Goal: Task Accomplishment & Management: Manage account settings

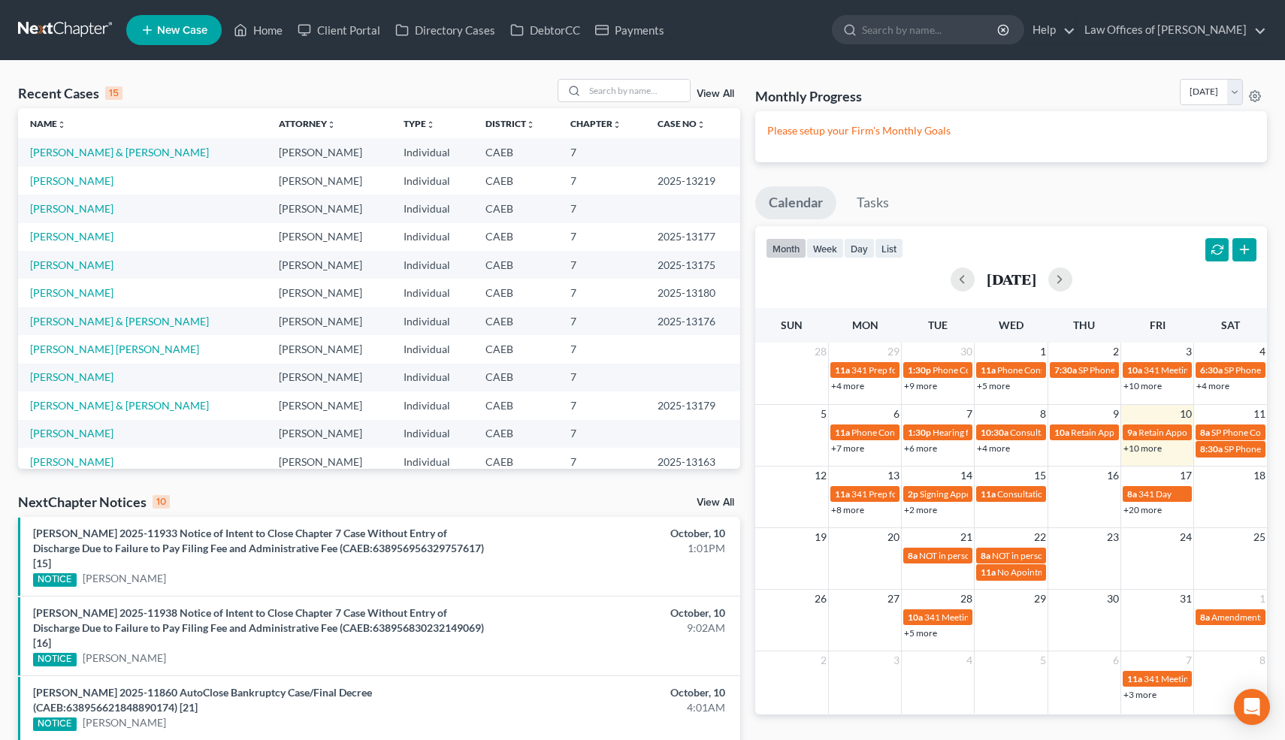
click at [890, 237] on div "month week day list [DATE]" at bounding box center [1011, 262] width 527 height 72
click at [892, 247] on button "list" at bounding box center [889, 248] width 29 height 20
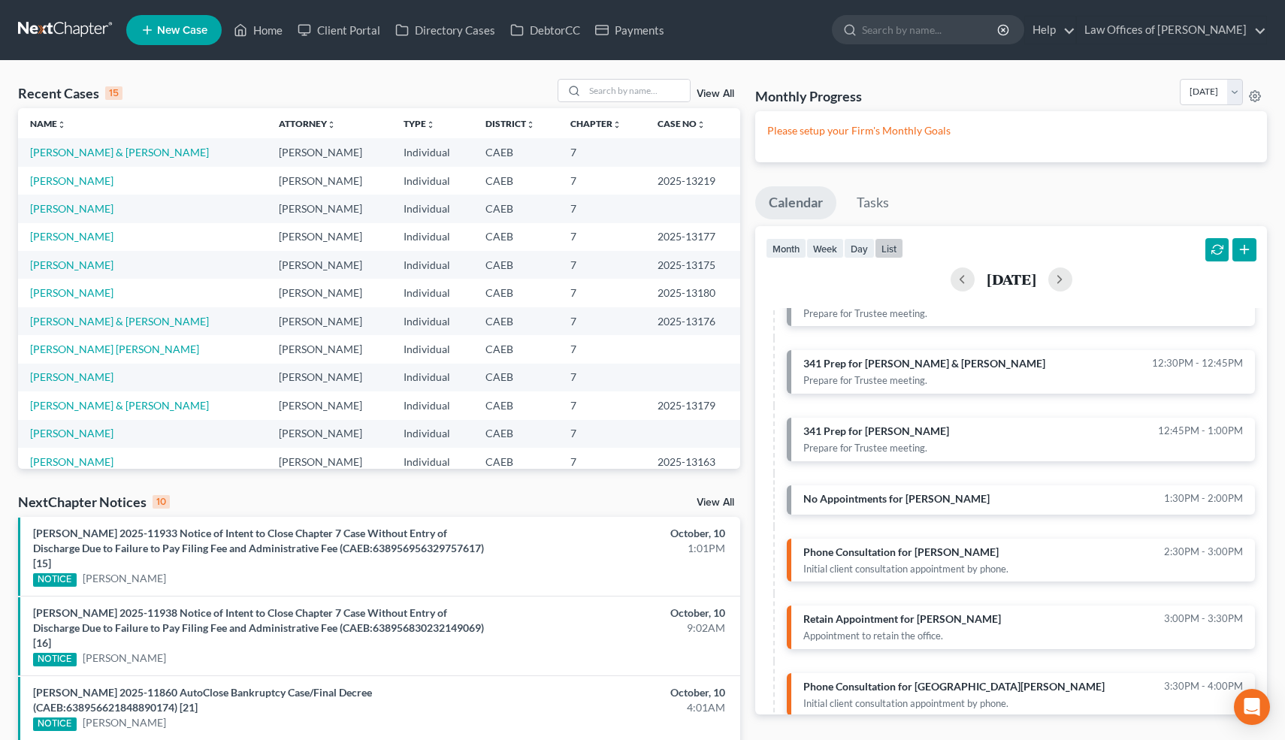
scroll to position [337, 0]
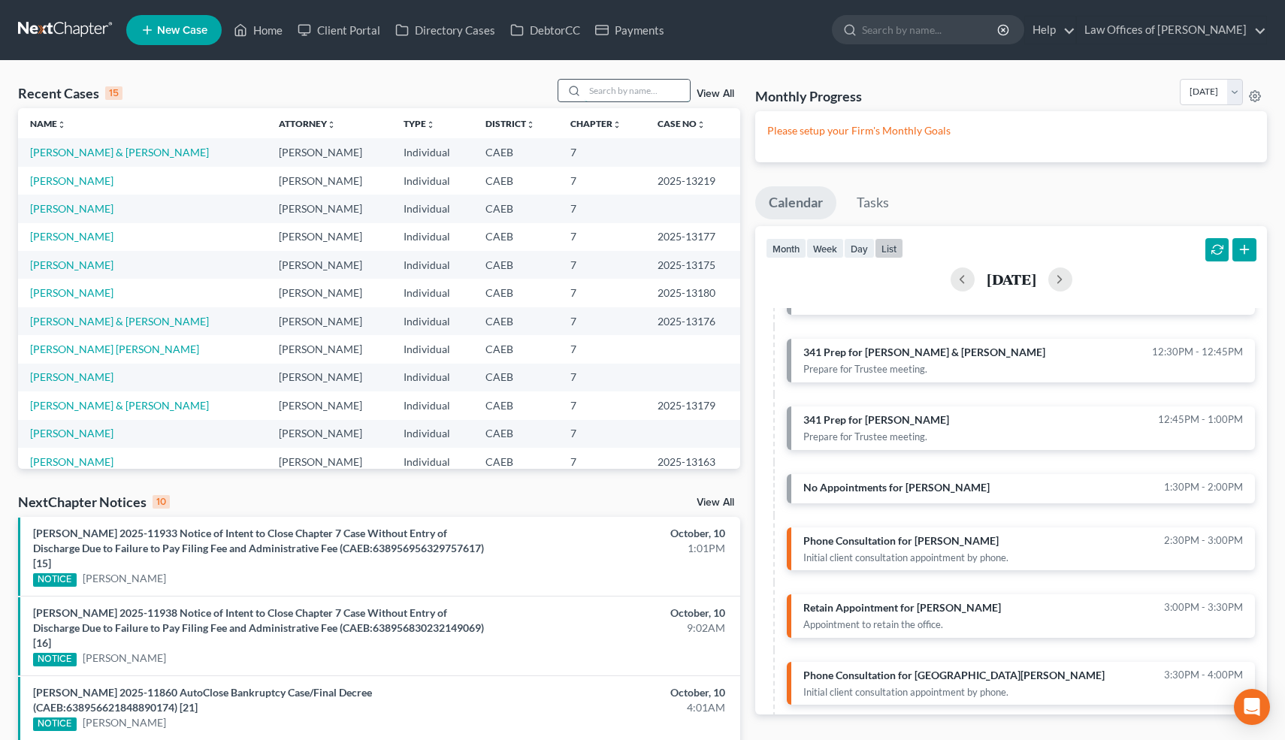
click at [652, 92] on input "search" at bounding box center [637, 91] width 105 height 22
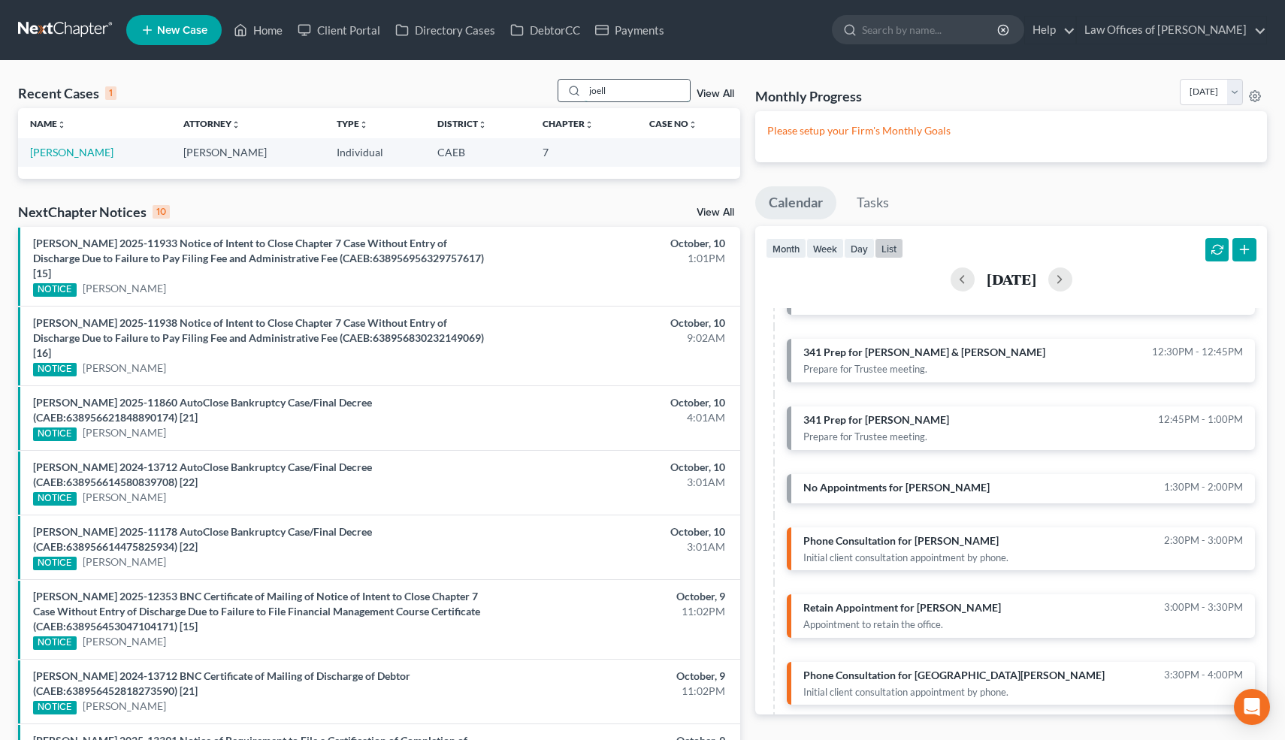
type input "joell"
click at [81, 148] on link "[PERSON_NAME]" at bounding box center [71, 152] width 83 height 13
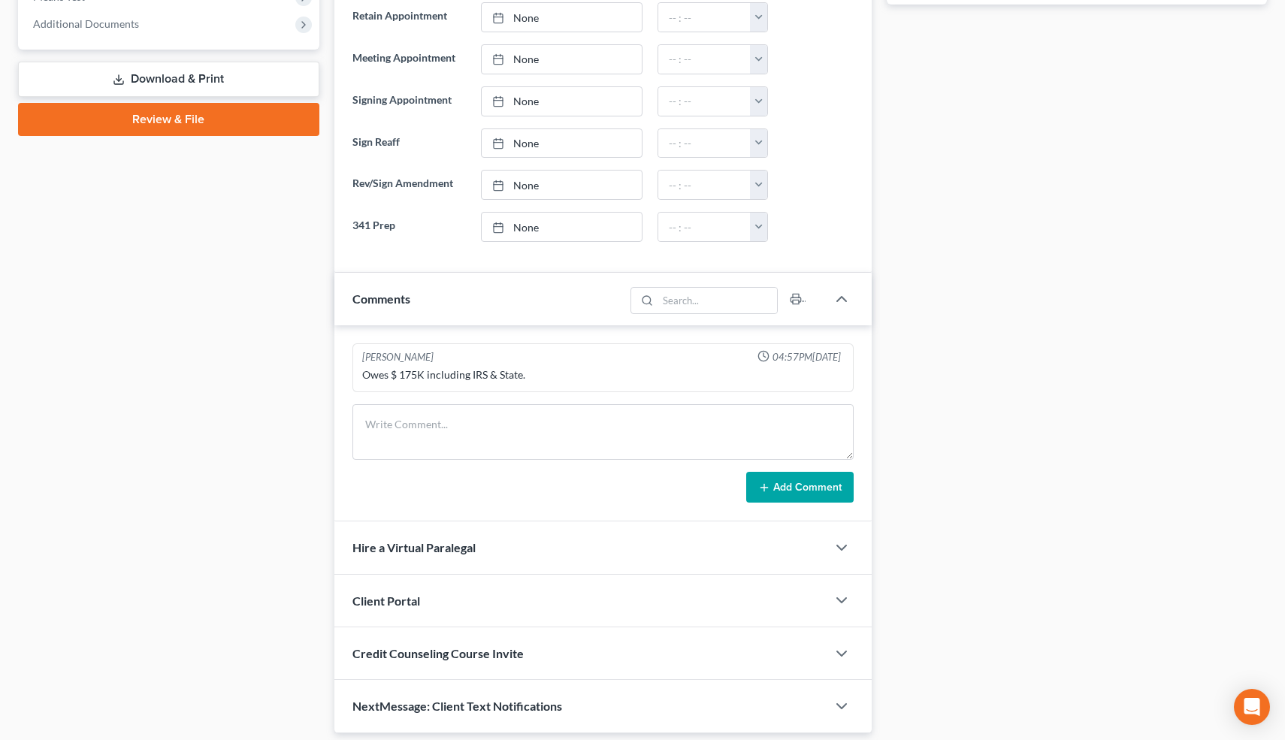
scroll to position [646, 0]
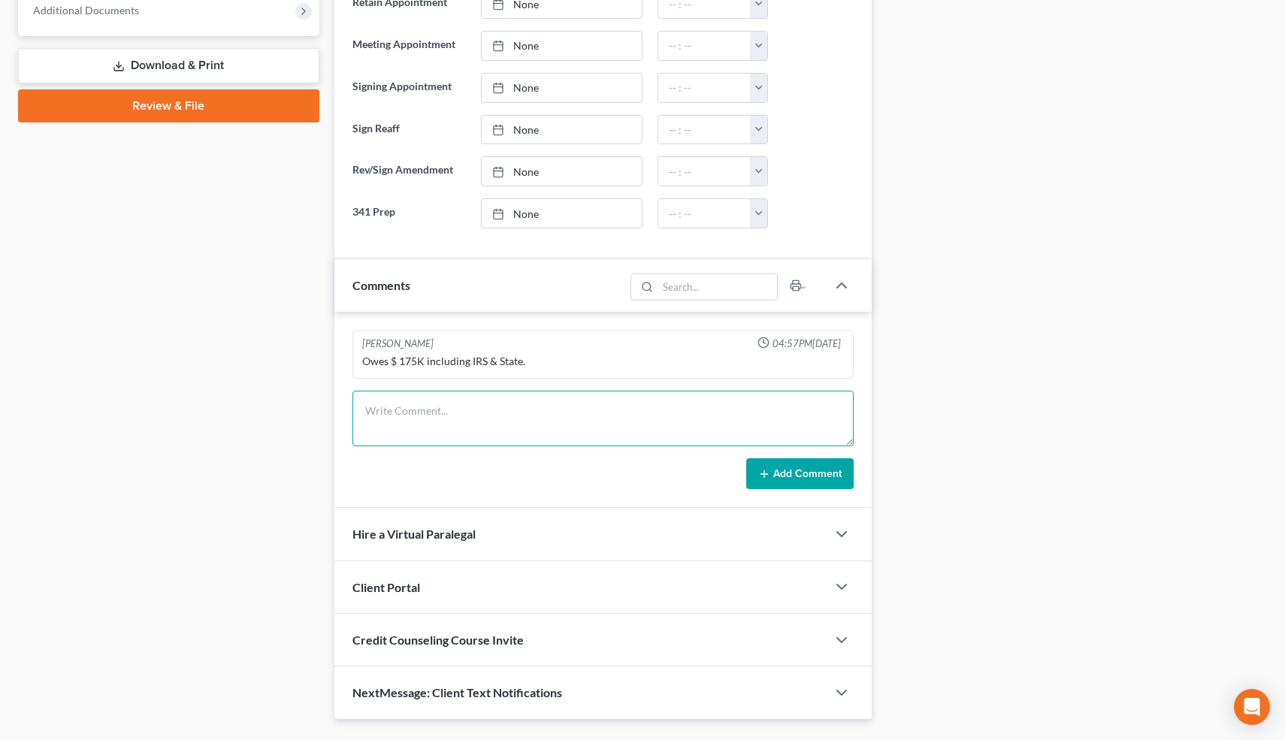
click at [411, 404] on textarea at bounding box center [604, 419] width 502 height 56
type textarea "Ch 13."
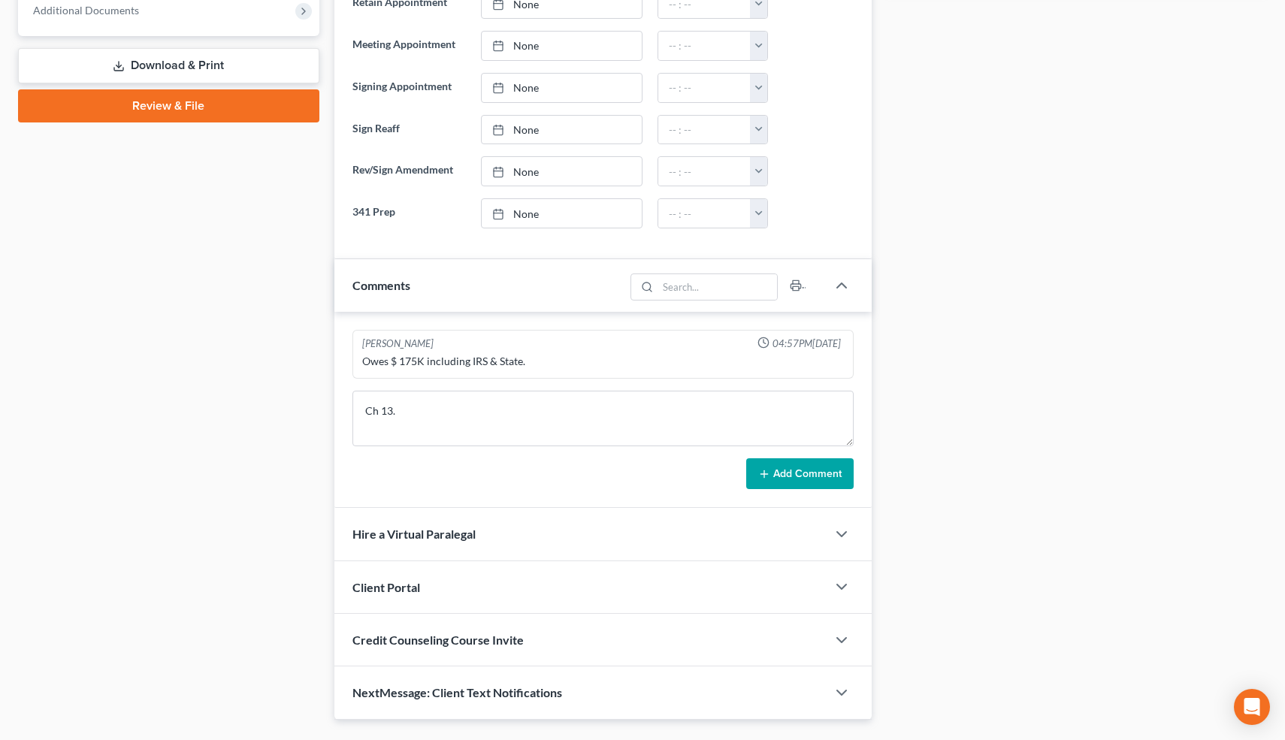
click at [817, 481] on button "Add Comment" at bounding box center [799, 475] width 107 height 32
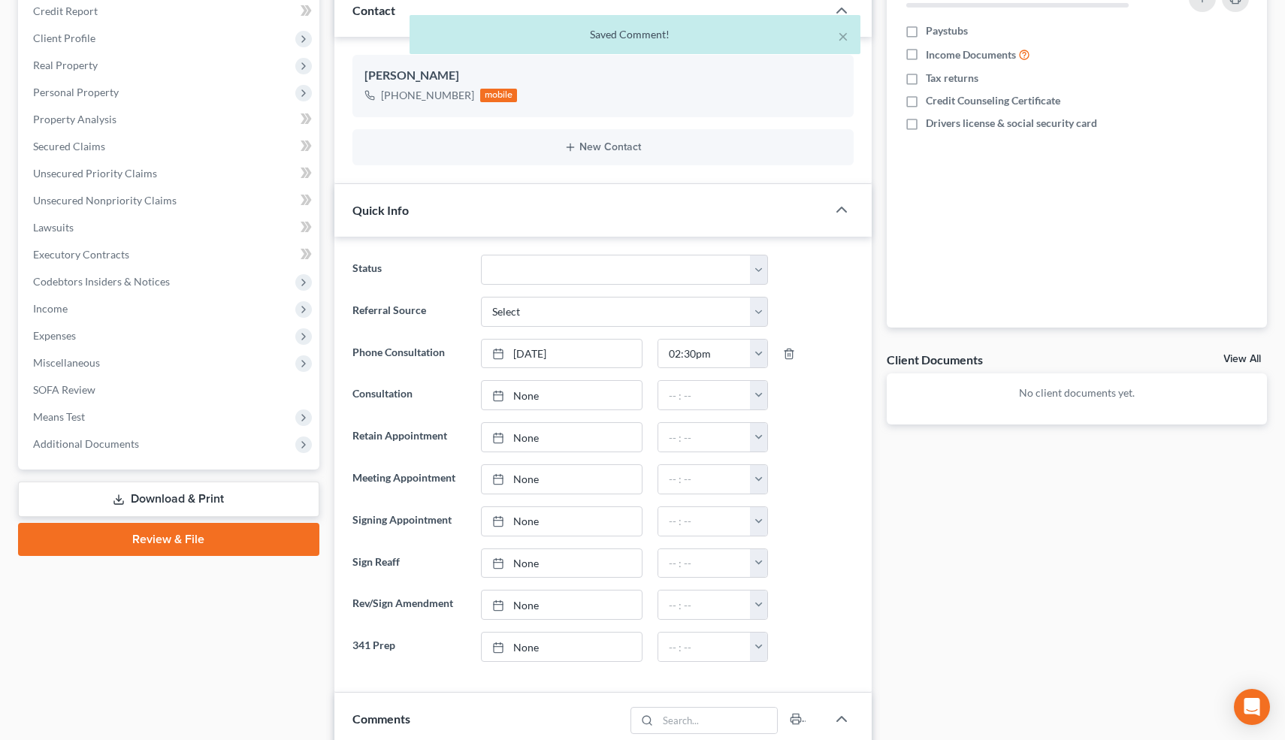
scroll to position [0, 0]
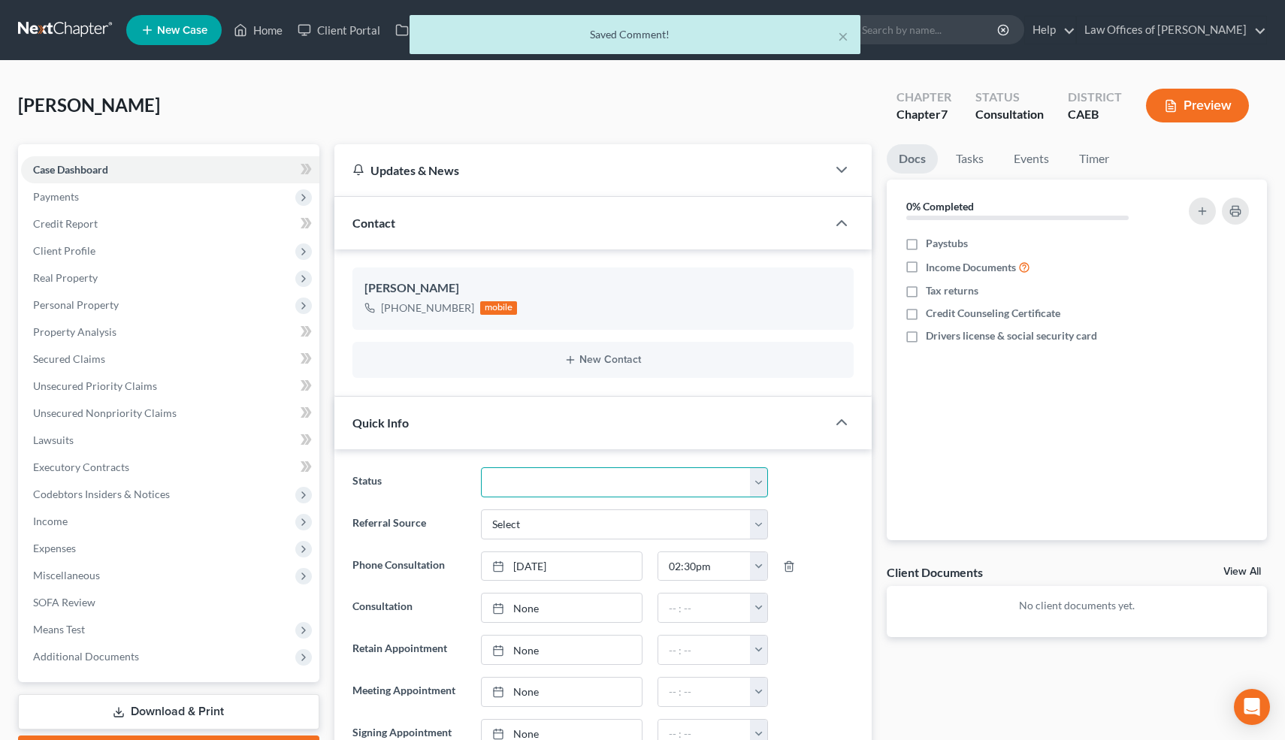
click at [522, 484] on select "Cancelled/Refund Closed Consultation Declined Discharged Filed Income Check In …" at bounding box center [624, 483] width 286 height 30
select select "13"
click at [481, 468] on select "Cancelled/Refund Closed Consultation Declined Discharged Filed Income Check In …" at bounding box center [624, 483] width 286 height 30
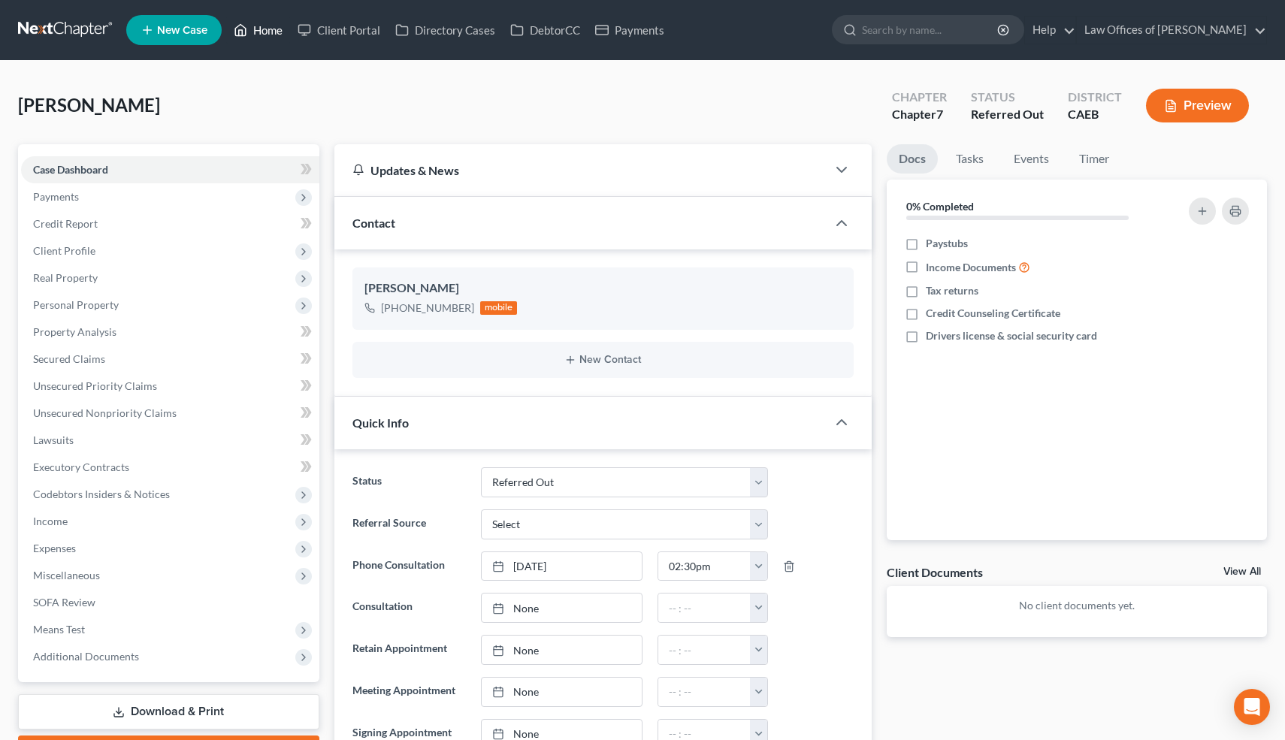
click at [272, 36] on link "Home" at bounding box center [258, 30] width 64 height 27
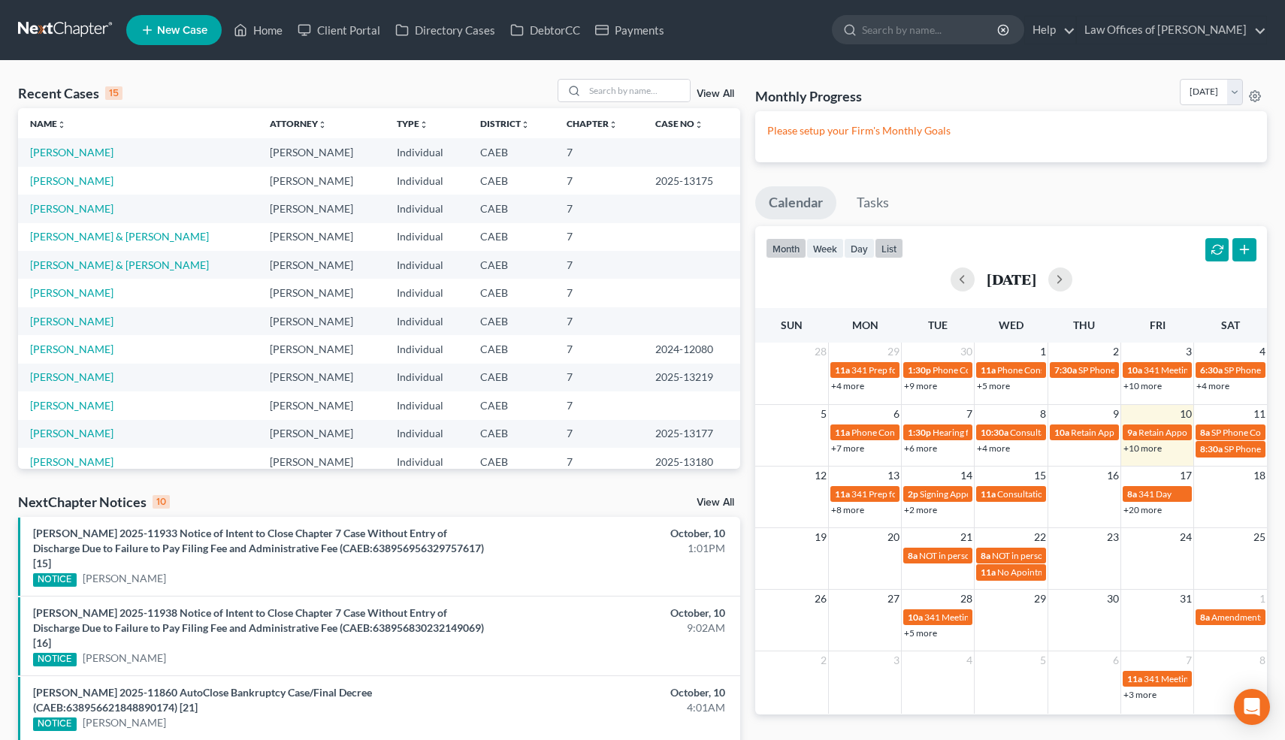
click at [896, 244] on button "list" at bounding box center [889, 248] width 29 height 20
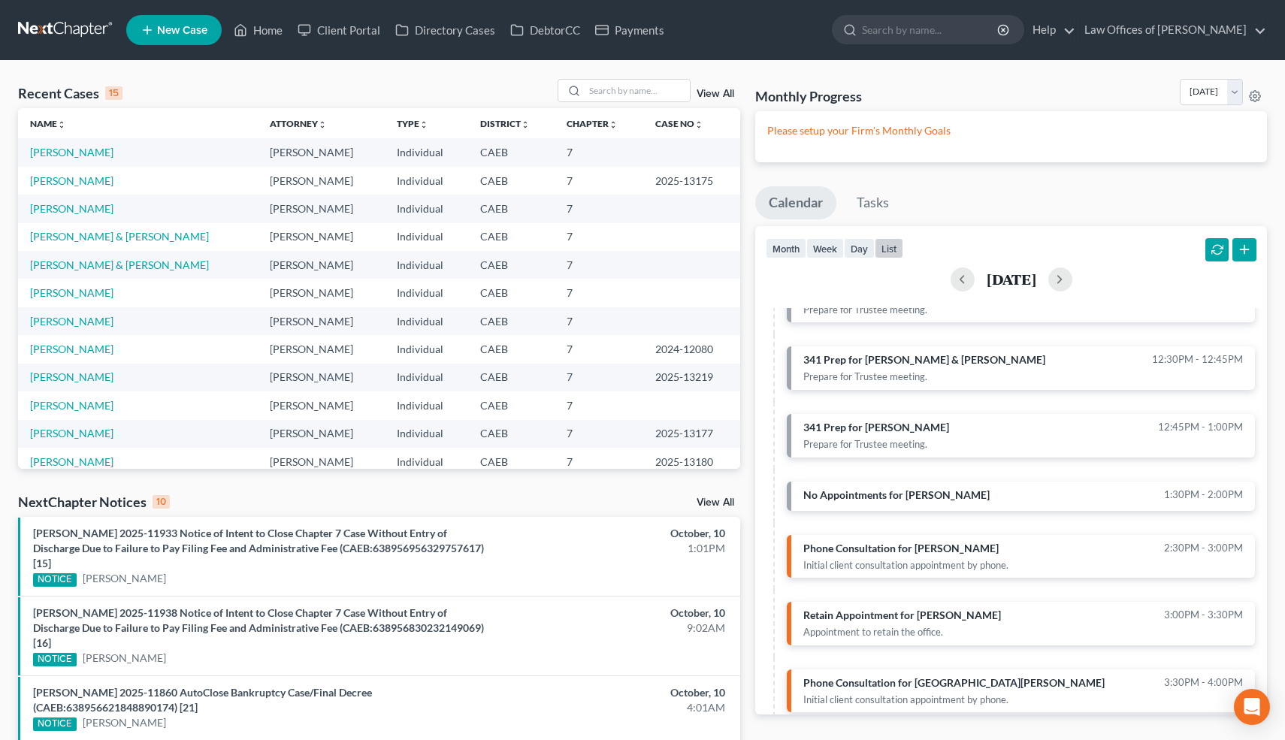
scroll to position [340, 0]
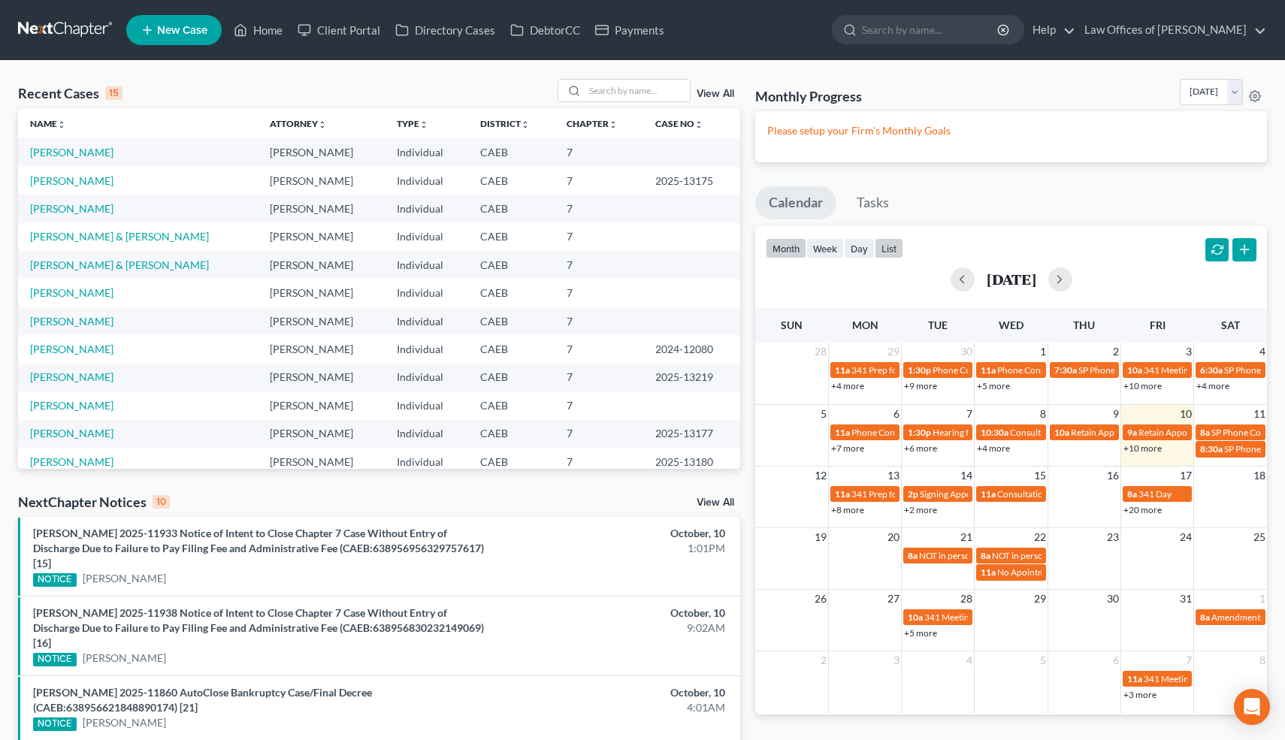
click at [893, 253] on button "list" at bounding box center [889, 248] width 29 height 20
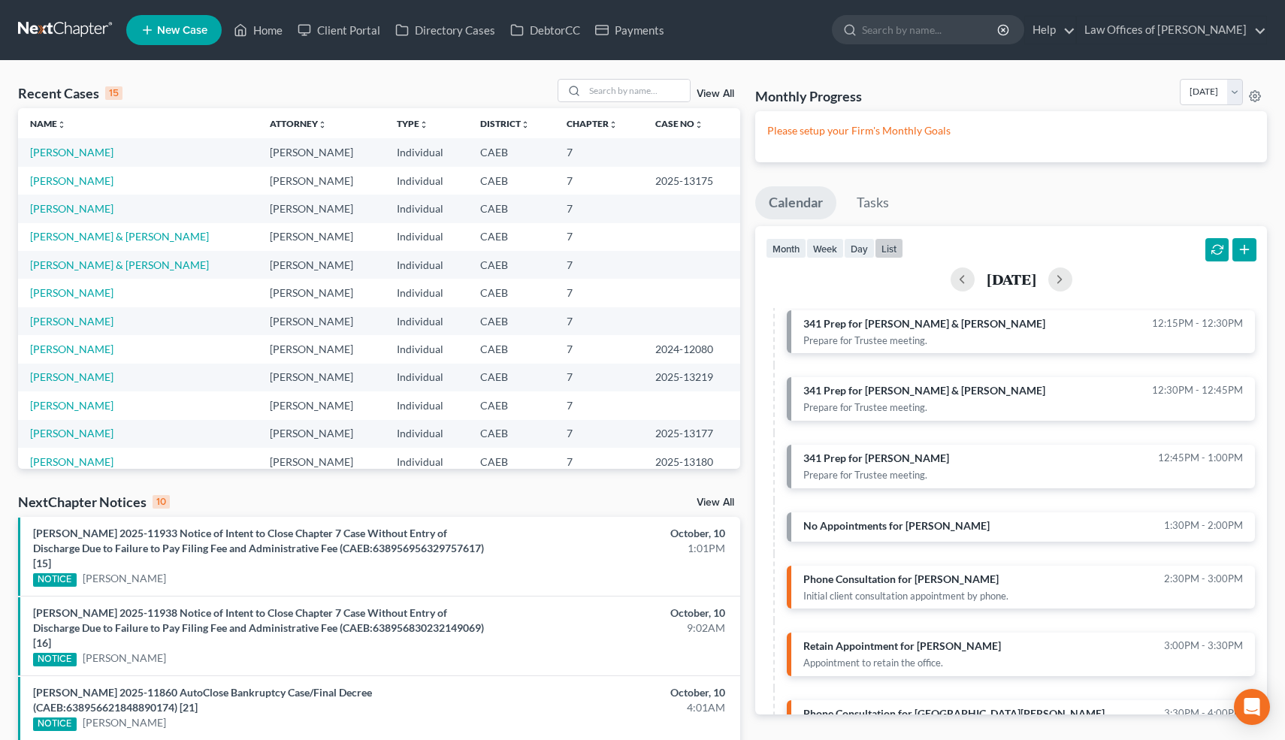
scroll to position [340, 0]
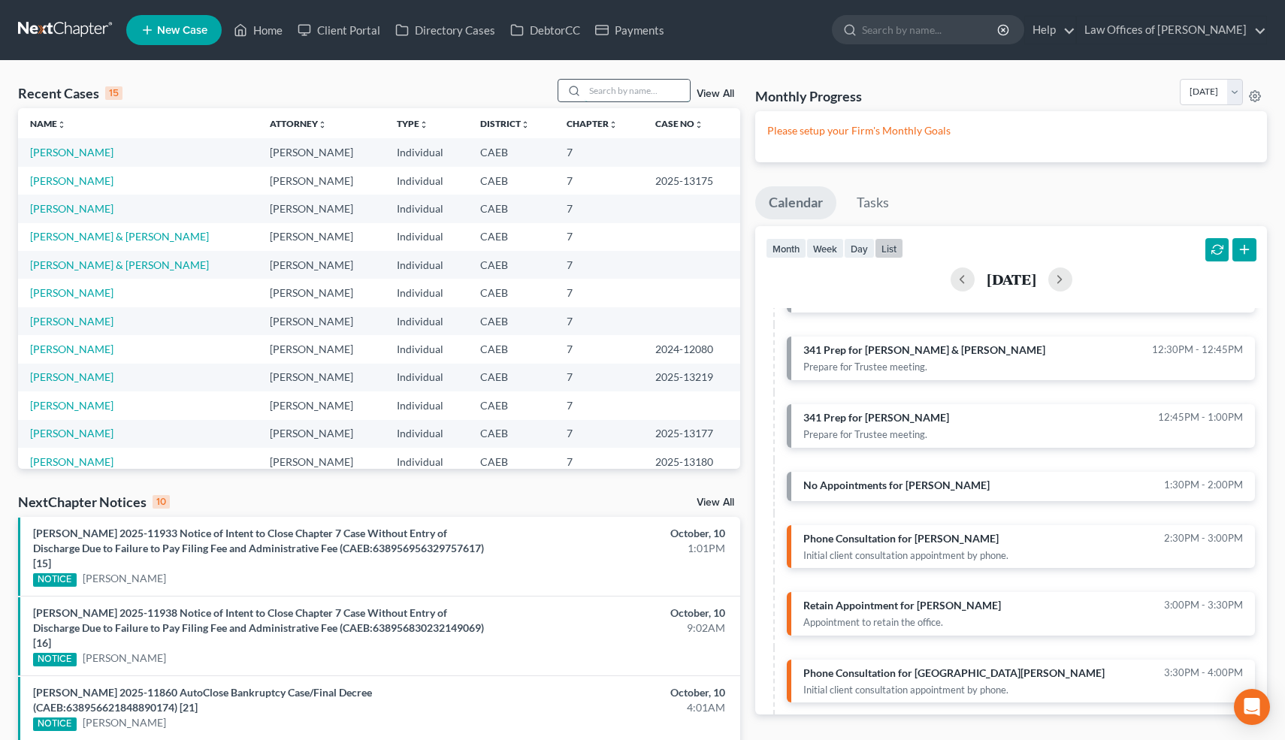
click at [667, 90] on input "search" at bounding box center [637, 91] width 105 height 22
type input "v"
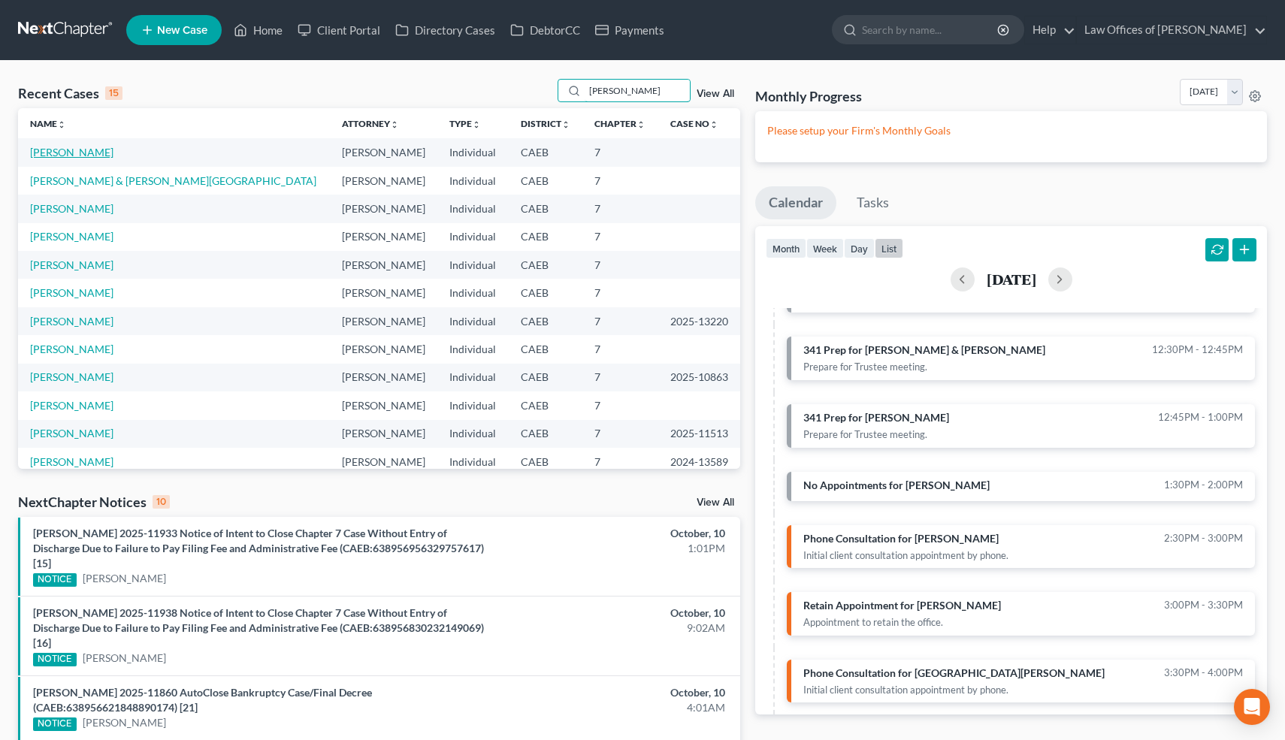
type input "carlos"
click at [109, 153] on link "Montemayo, Carlos" at bounding box center [71, 152] width 83 height 13
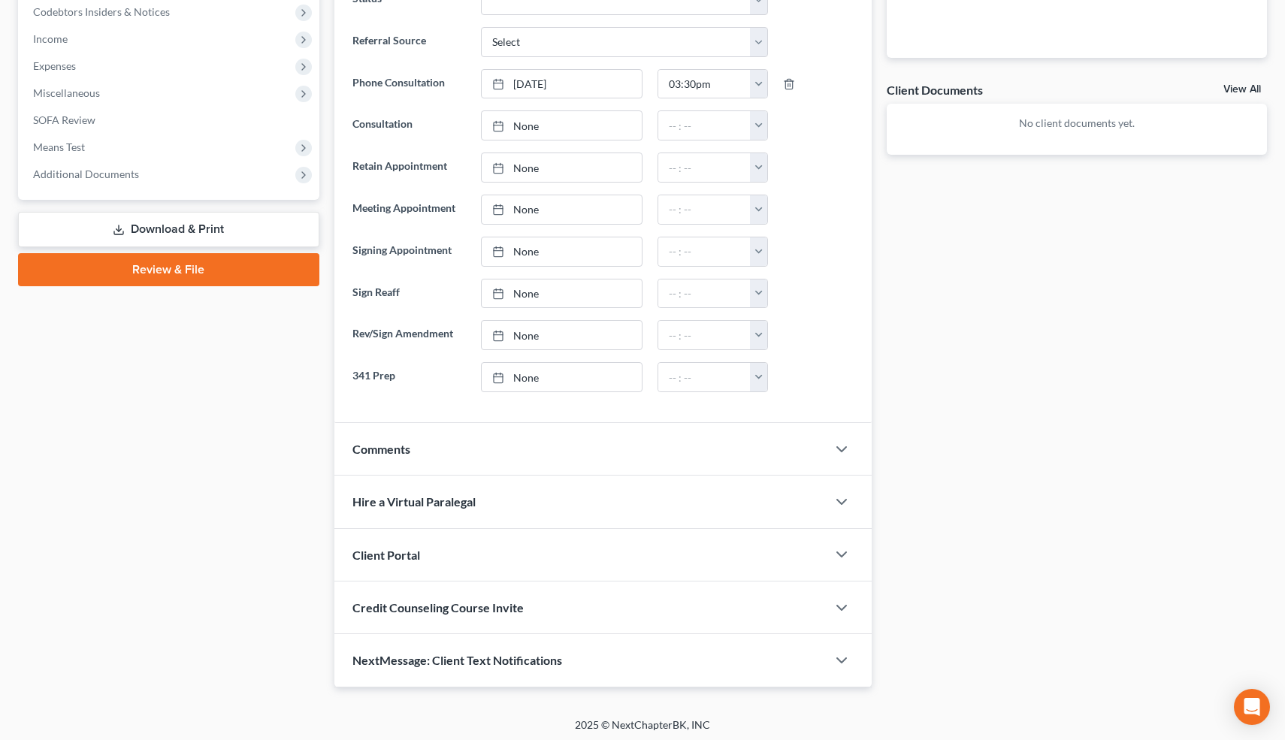
scroll to position [485, 0]
click at [846, 442] on icon "button" at bounding box center [842, 447] width 18 height 18
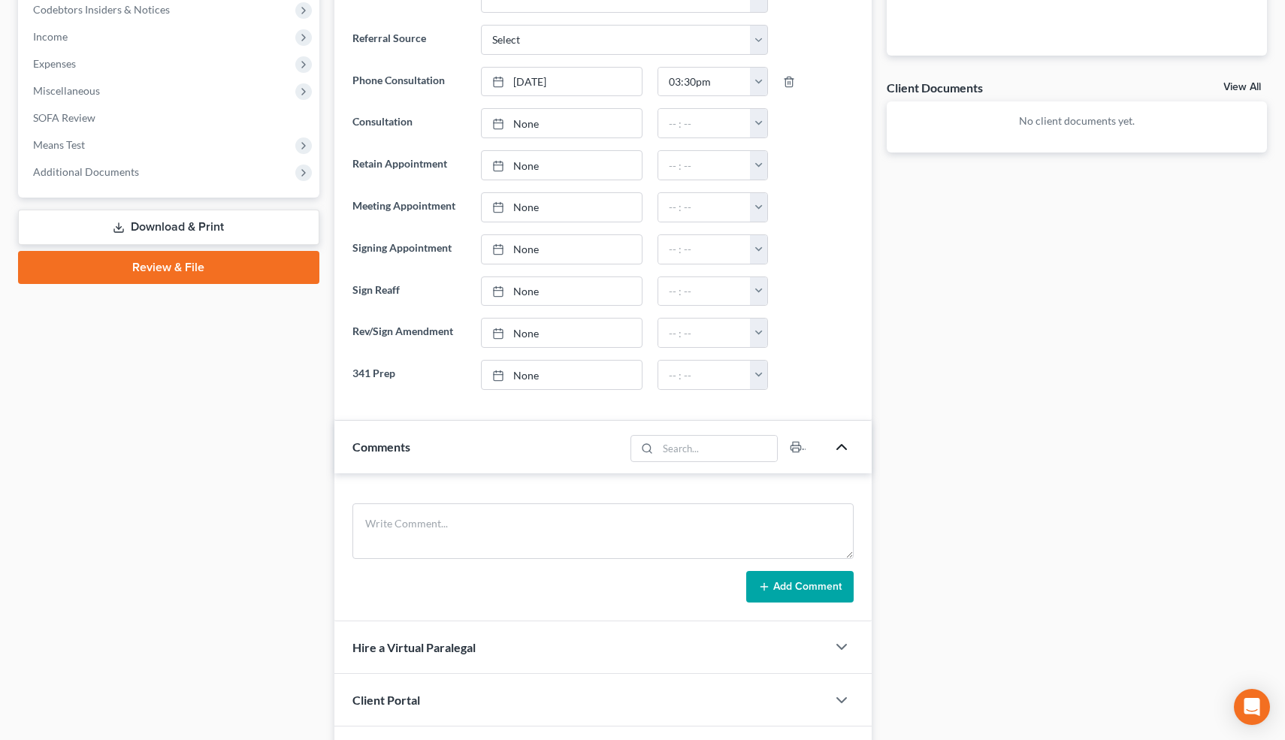
scroll to position [634, 0]
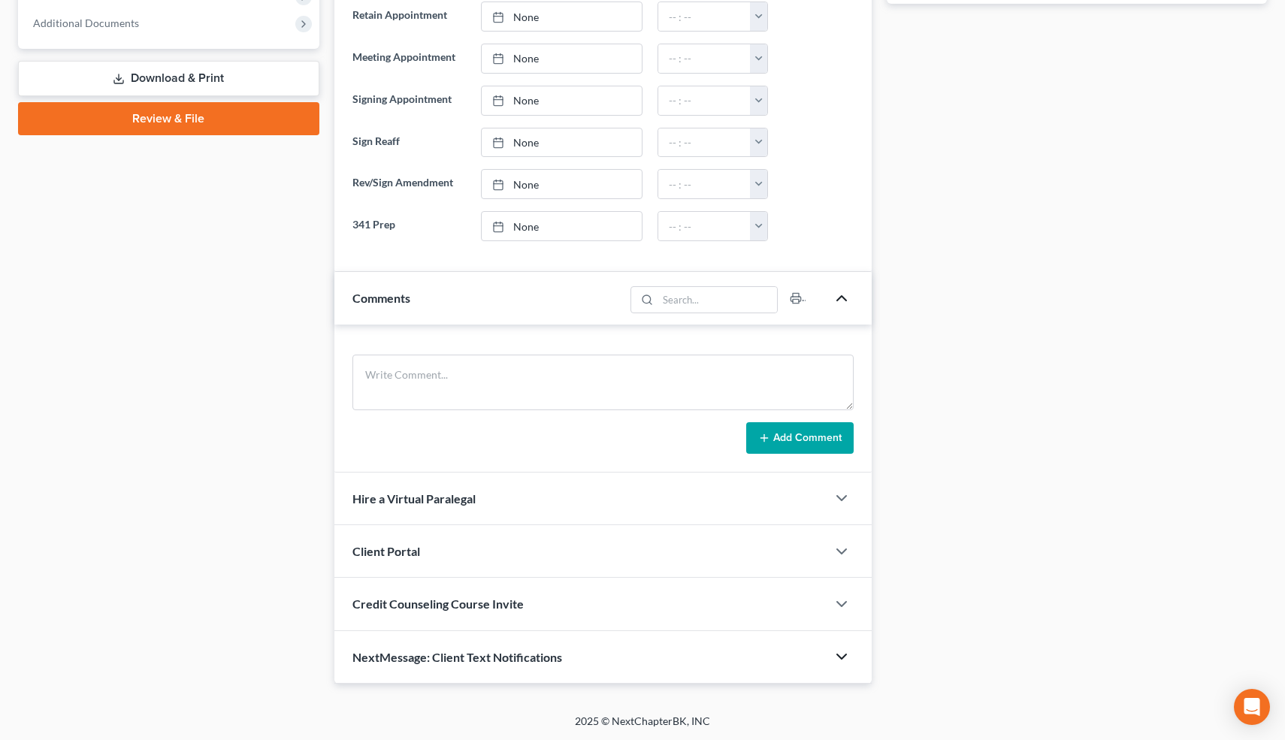
click at [841, 651] on icon "button" at bounding box center [842, 657] width 18 height 18
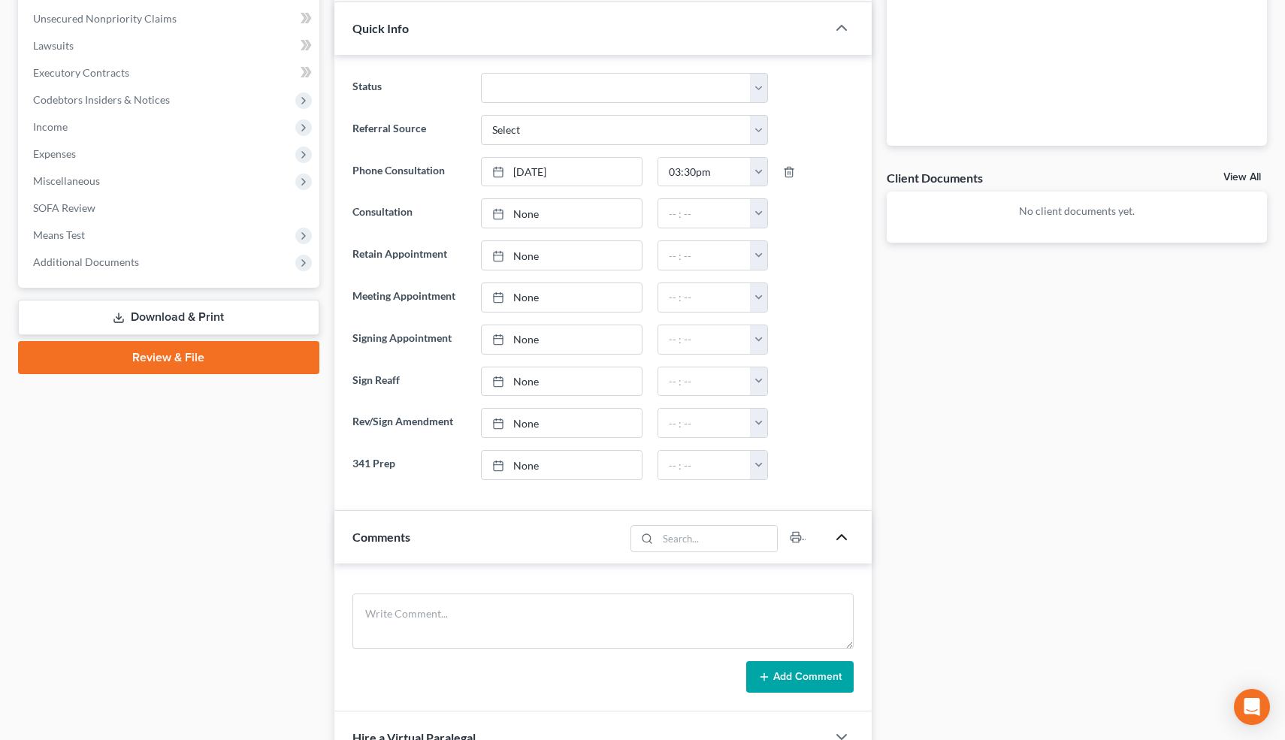
scroll to position [898, 0]
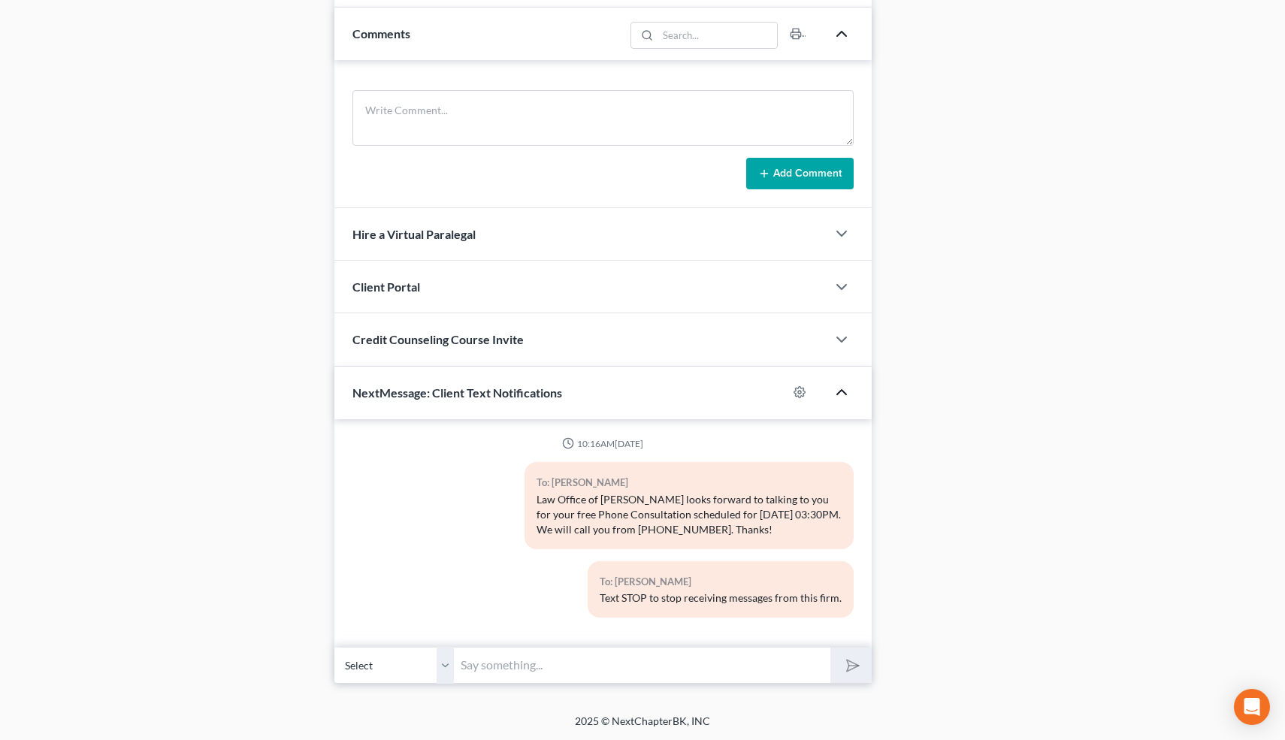
click at [510, 680] on input "text" at bounding box center [643, 665] width 377 height 37
type input "Hi! Are you available now for our phone call instead of 3:30? -Scott Bell"
click at [845, 672] on icon "submit" at bounding box center [850, 665] width 15 height 15
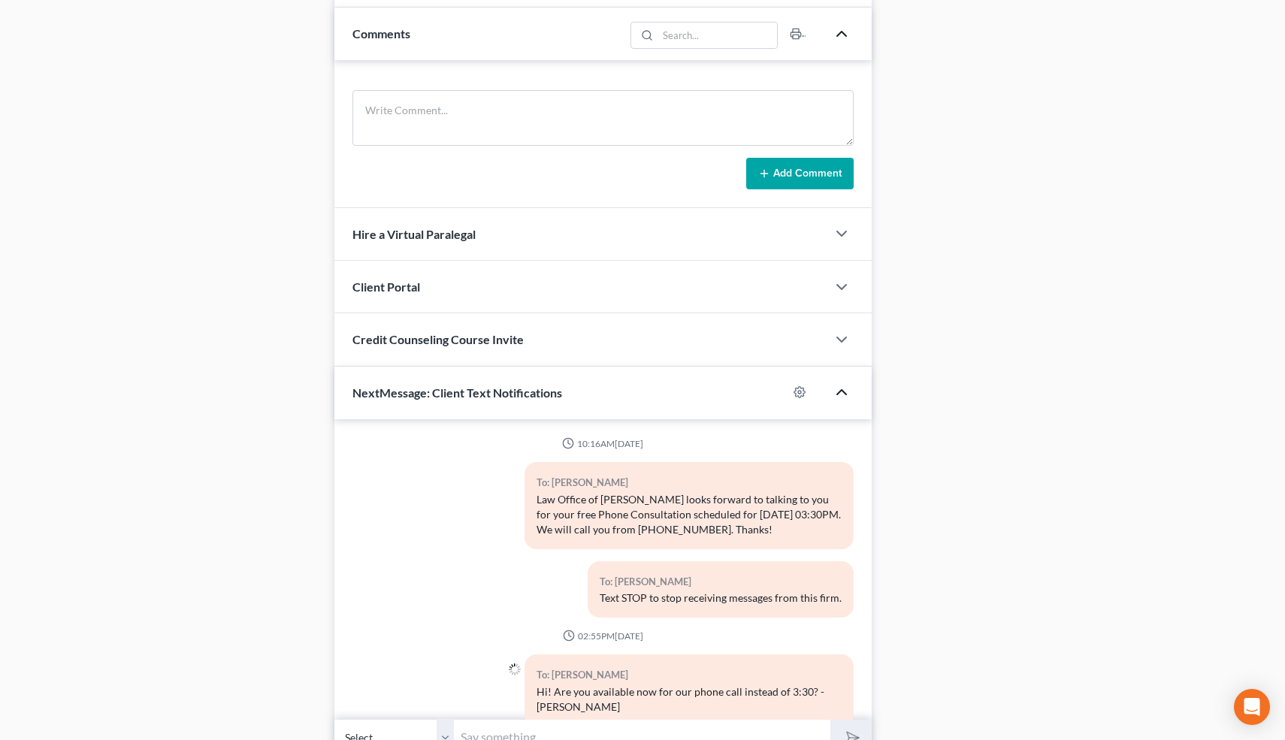
scroll to position [36, 0]
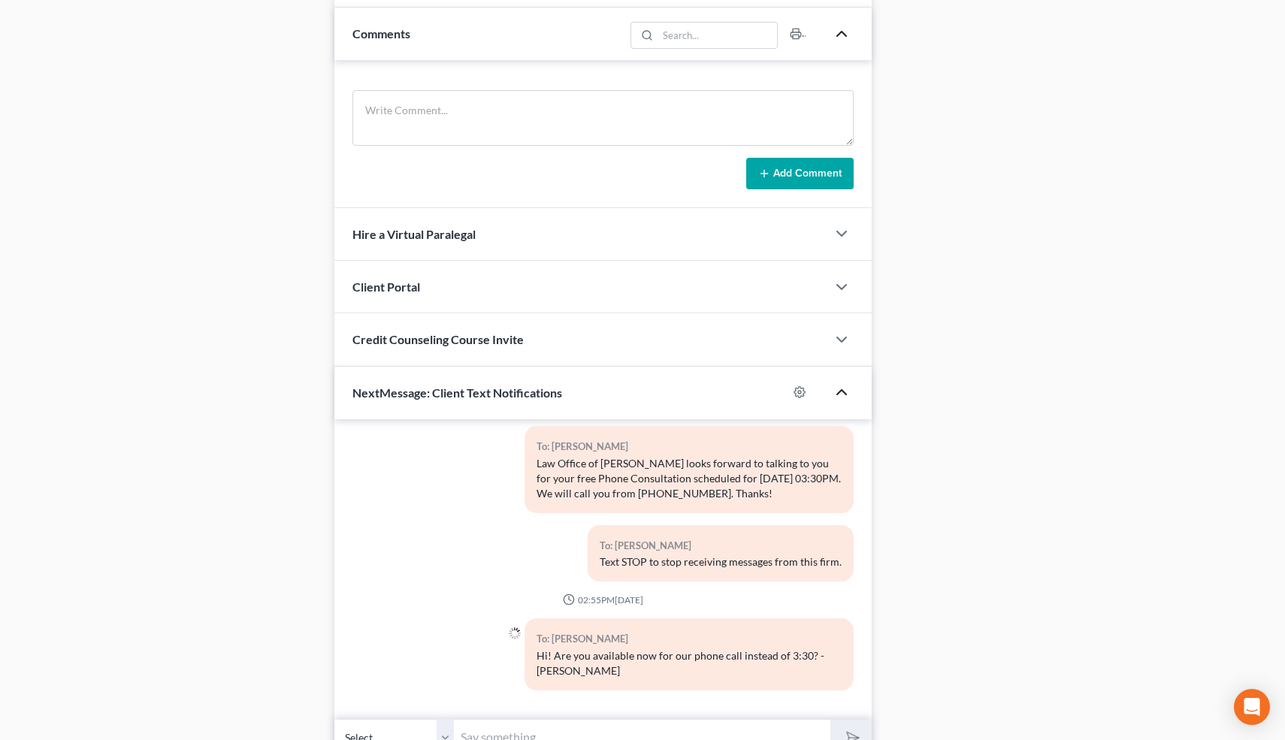
click at [1031, 8] on div "Docs Tasks Events Timer 0% Completed Nothing here yet! Paystubs Income Document…" at bounding box center [1076, 1] width 395 height 1510
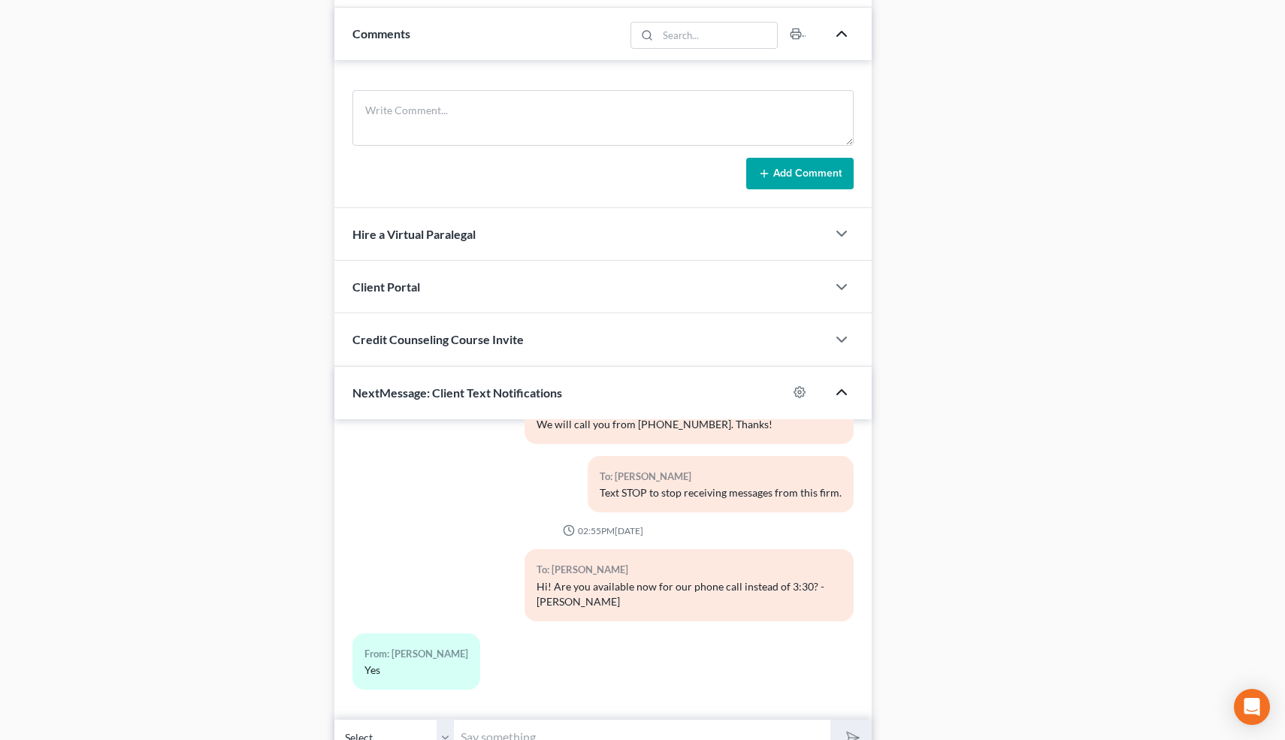
scroll to position [104, 0]
click at [486, 732] on input "text" at bounding box center [643, 737] width 377 height 37
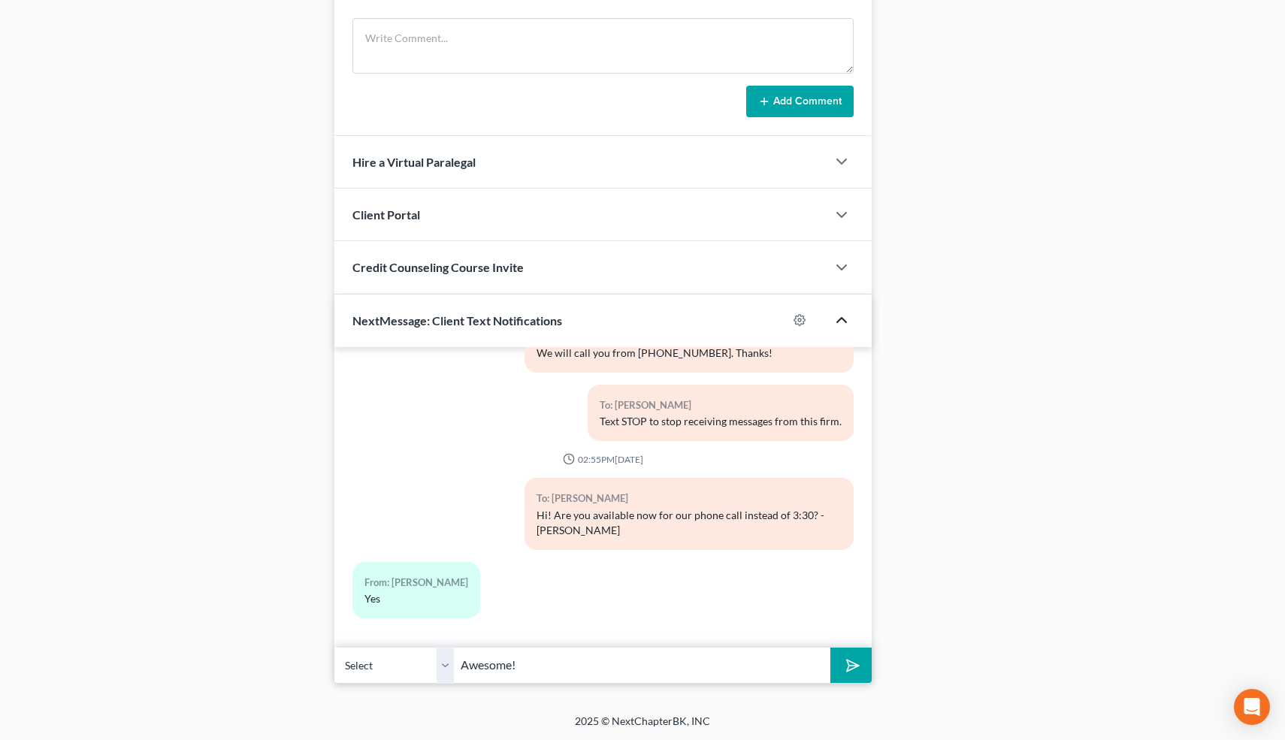
type input "Awesome! 1 minute"
click at [831, 648] on button "submit" at bounding box center [851, 665] width 41 height 35
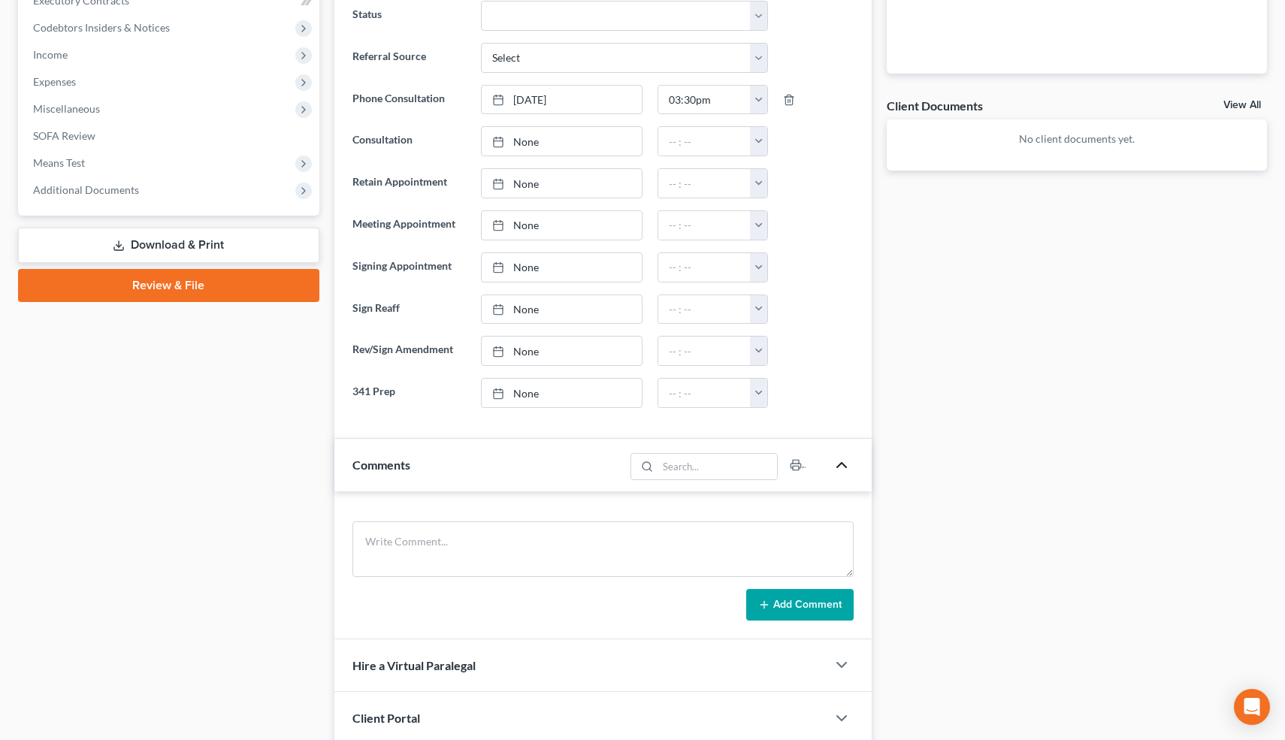
scroll to position [468, 0]
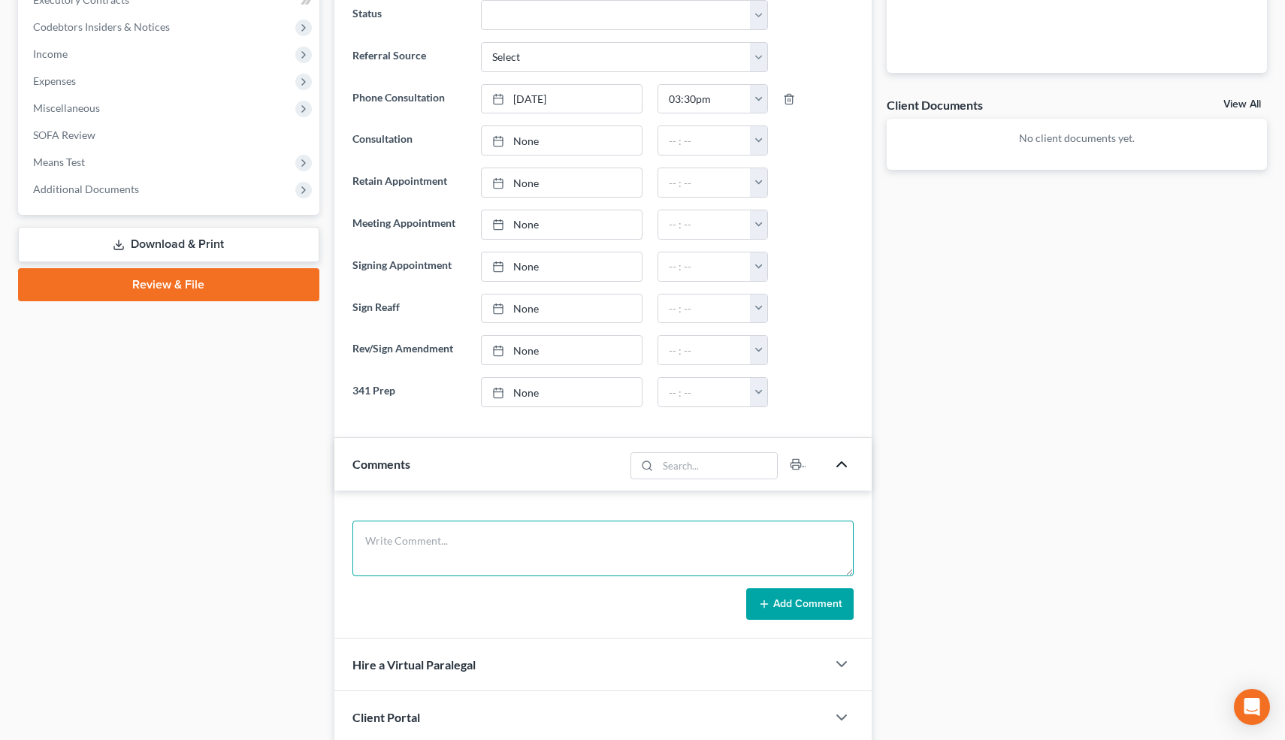
click at [617, 556] on textarea at bounding box center [604, 549] width 502 height 56
click at [565, 544] on textarea at bounding box center [604, 549] width 502 height 56
click at [521, 536] on textarea at bounding box center [604, 549] width 502 height 56
click at [433, 565] on textarea at bounding box center [604, 549] width 502 height 56
click at [746, 542] on textarea "Never filed. Not married. Rent=1500. 2005 BMW 325, PIF. 18k-1 loan from NVFCO. …" at bounding box center [604, 549] width 502 height 56
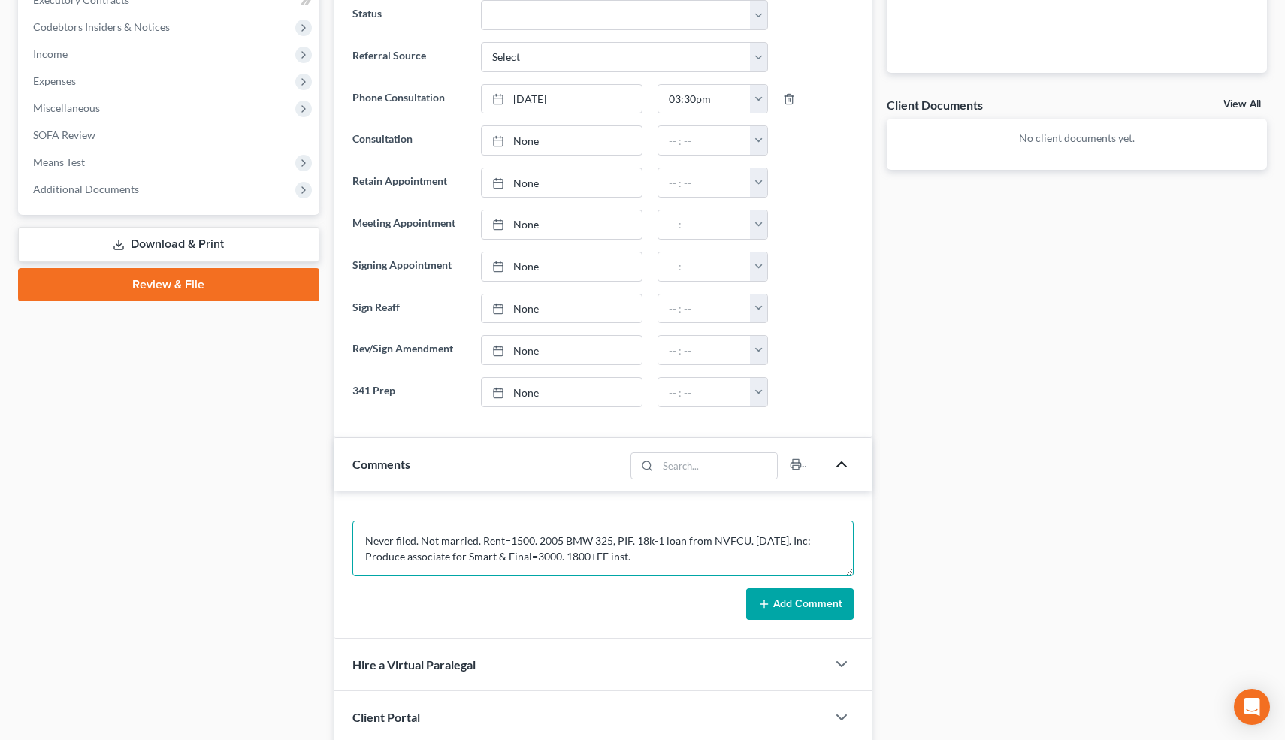
type textarea "Never filed. Not married. Rent=1500. 2005 BMW 325, PIF. 18k-1 loan from NVFCU. …"
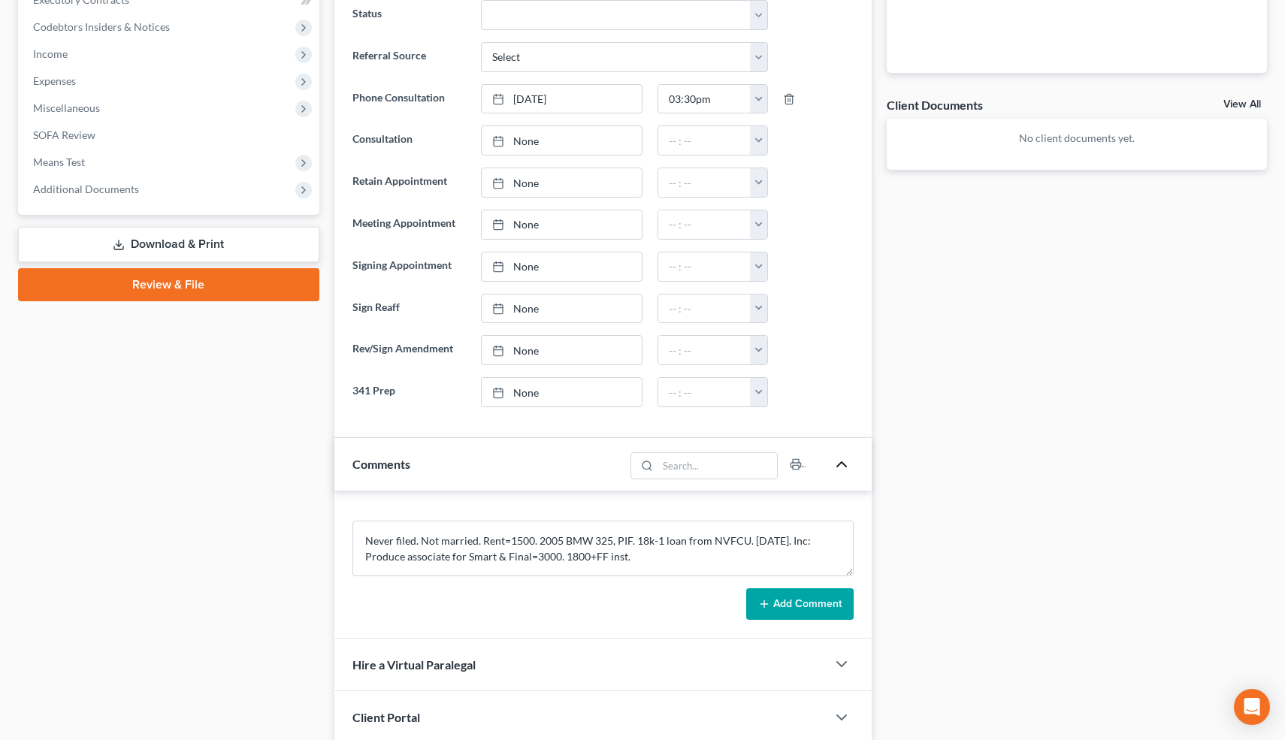
click at [821, 604] on button "Add Comment" at bounding box center [799, 605] width 107 height 32
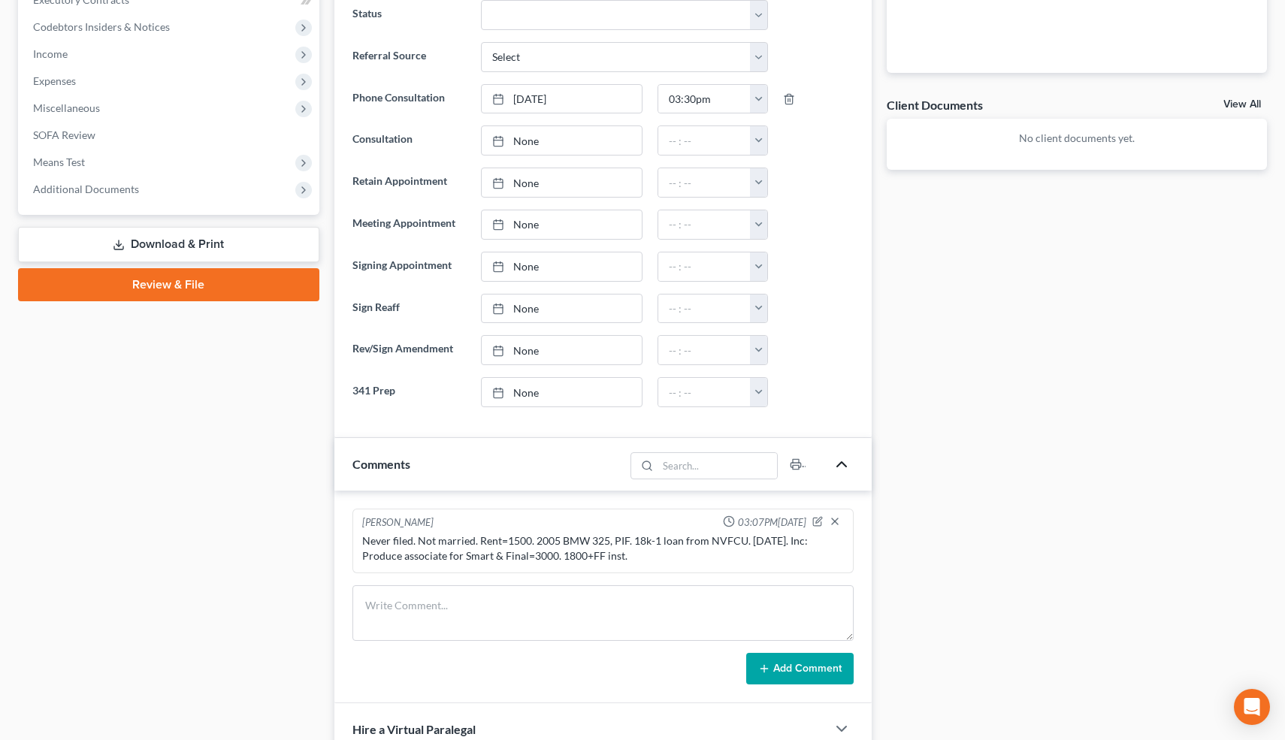
click at [940, 513] on div "Docs Tasks Events Timer 0% Completed Nothing here yet! Paystubs Income Document…" at bounding box center [1076, 464] width 395 height 1575
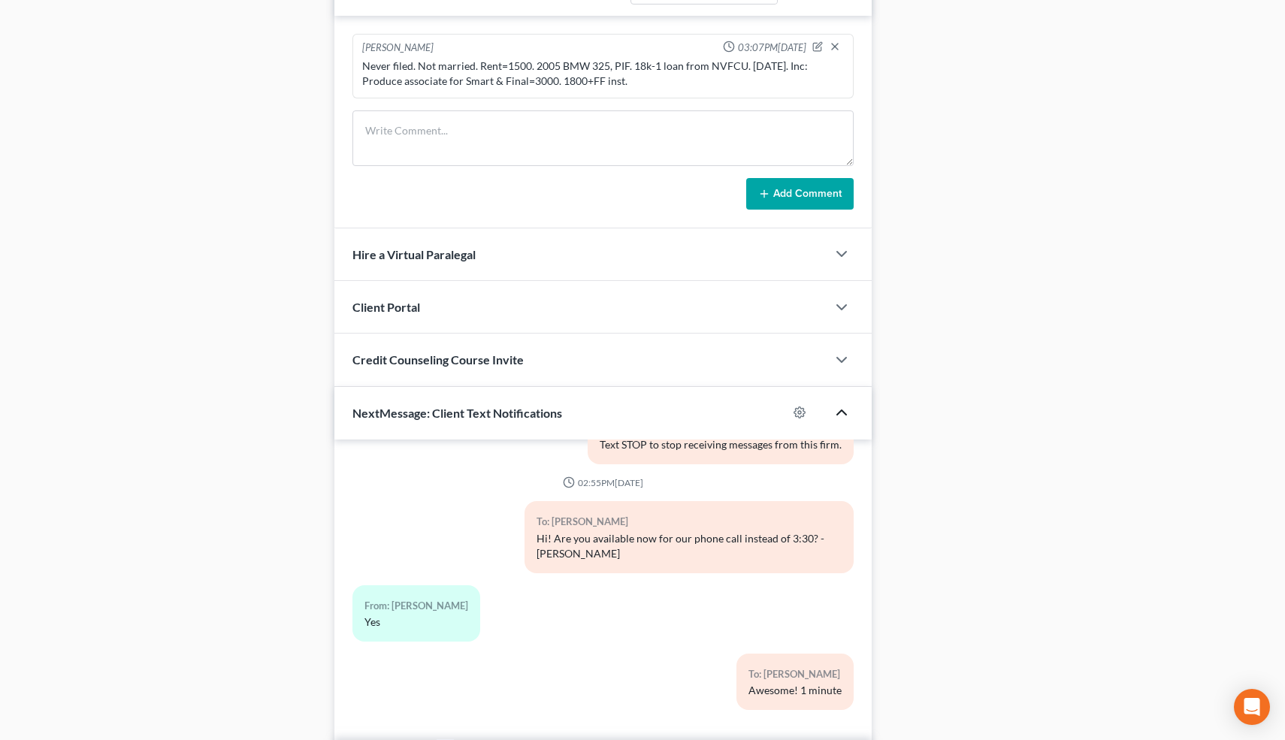
scroll to position [1035, 0]
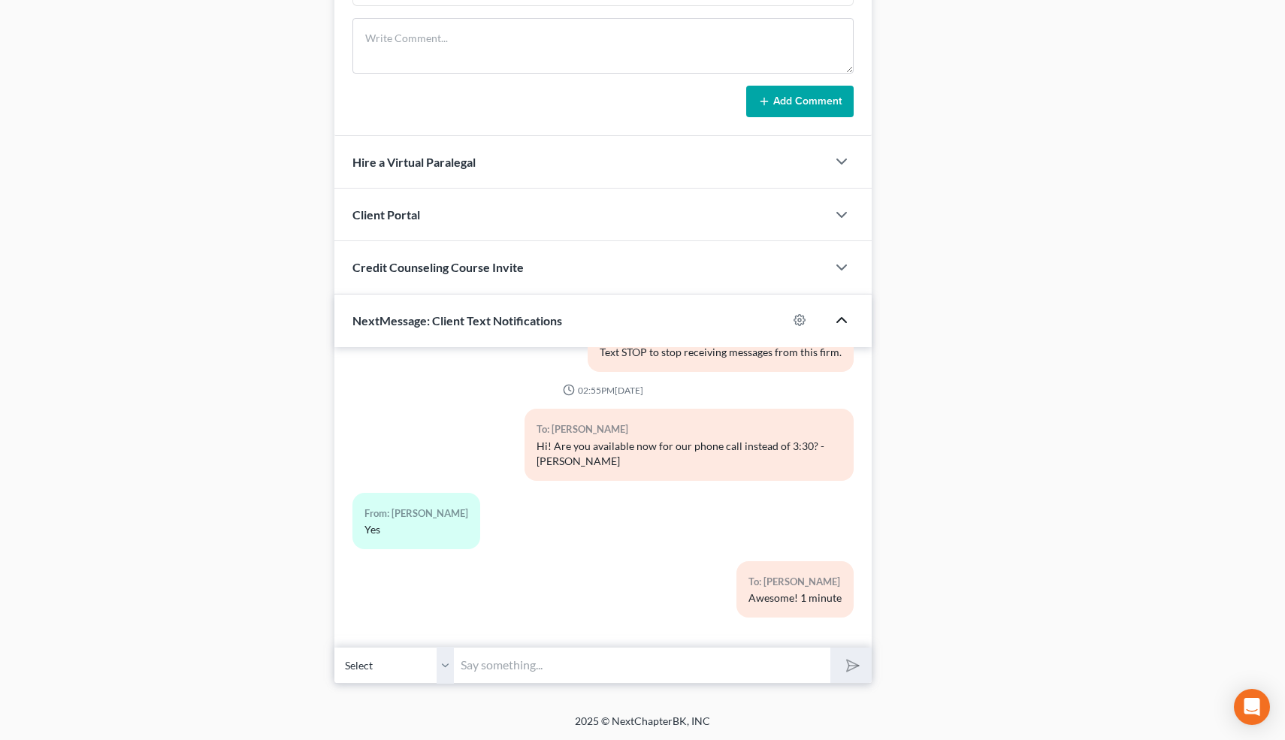
click at [747, 670] on input "text" at bounding box center [643, 665] width 377 height 37
type input "Nice talking to you! Like I said, just reply here if you have any questions or …"
click at [847, 661] on polygon "submit" at bounding box center [850, 666] width 18 height 18
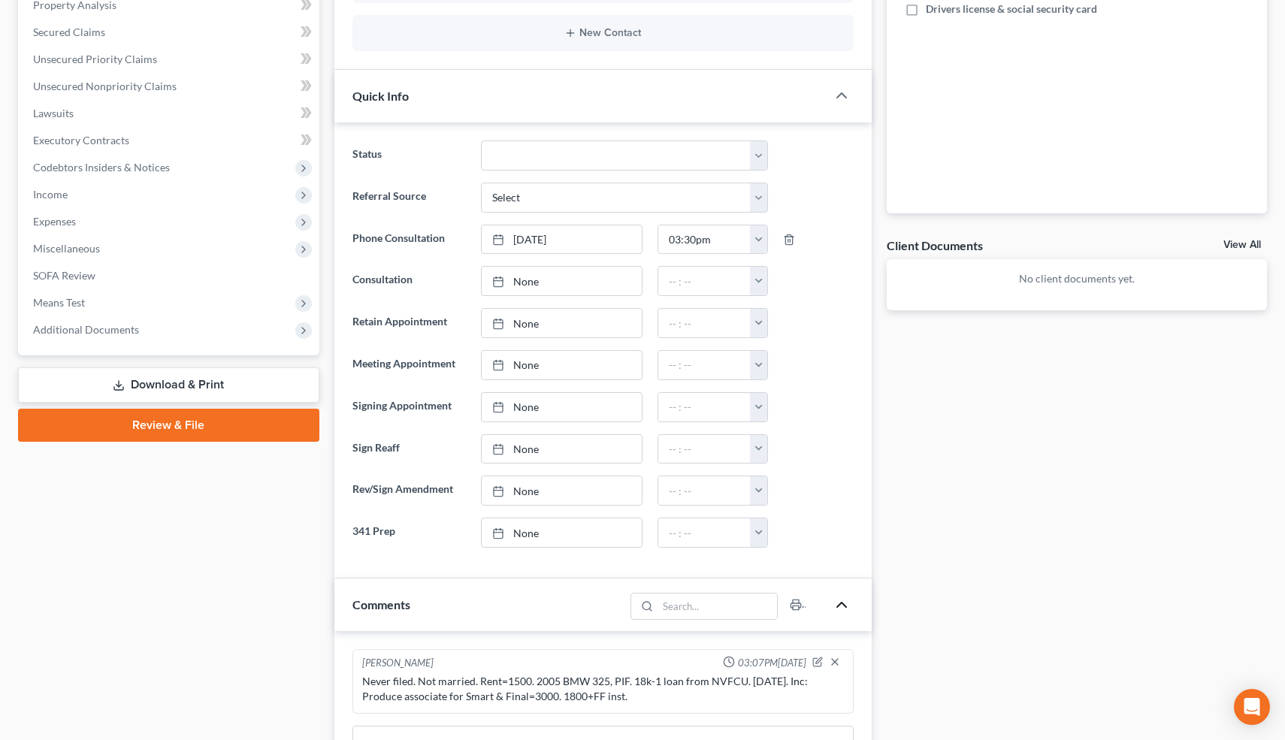
scroll to position [22, 0]
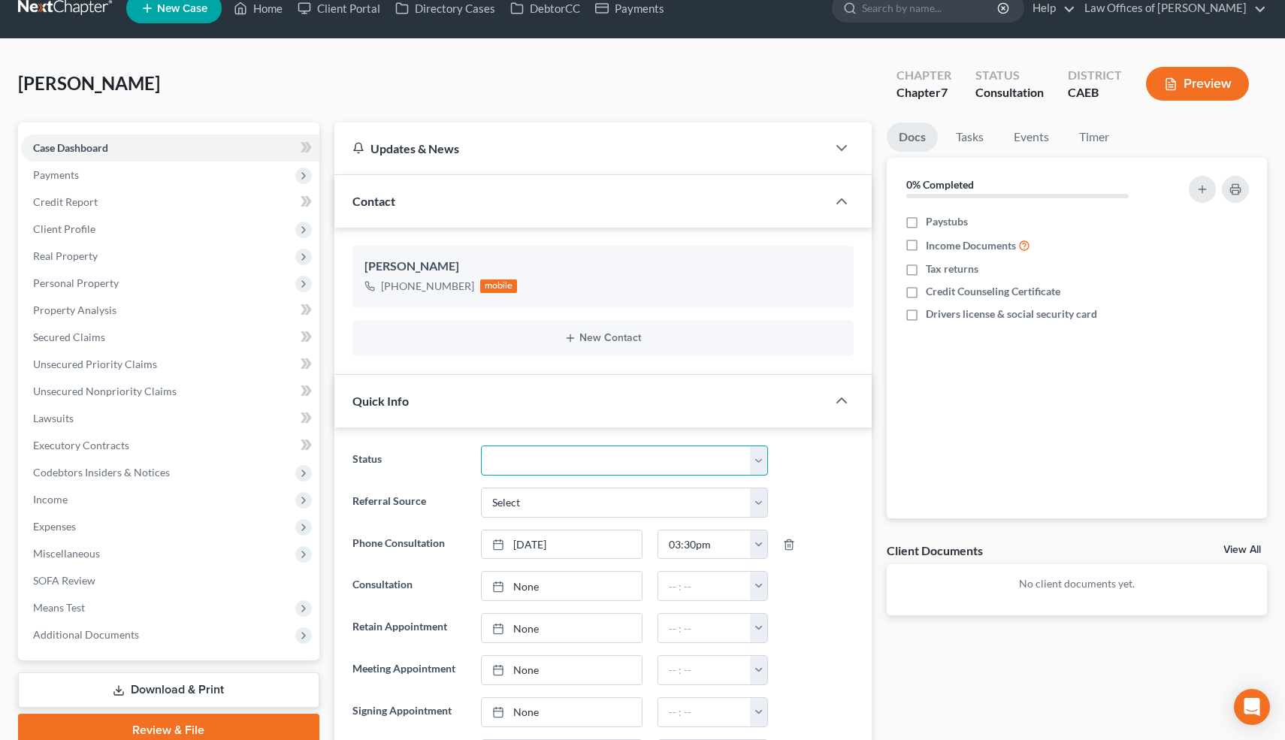
click at [559, 460] on select "Cancelled/Refund Closed Consultation Declined Discharged Filed Income Check In …" at bounding box center [624, 461] width 286 height 30
select select "10"
click at [481, 446] on select "Cancelled/Refund Closed Consultation Declined Discharged Filed Income Check In …" at bounding box center [624, 461] width 286 height 30
click at [269, 10] on link "Home" at bounding box center [258, 8] width 64 height 27
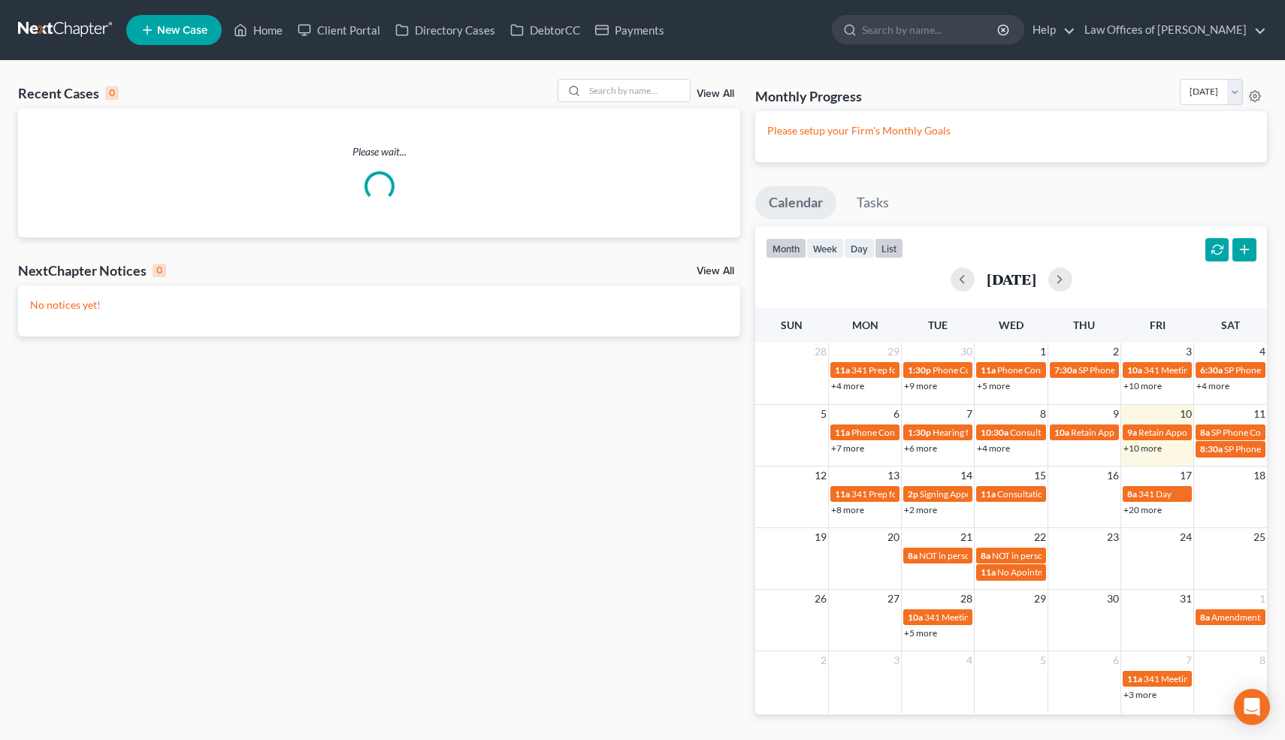
click at [893, 250] on button "list" at bounding box center [889, 248] width 29 height 20
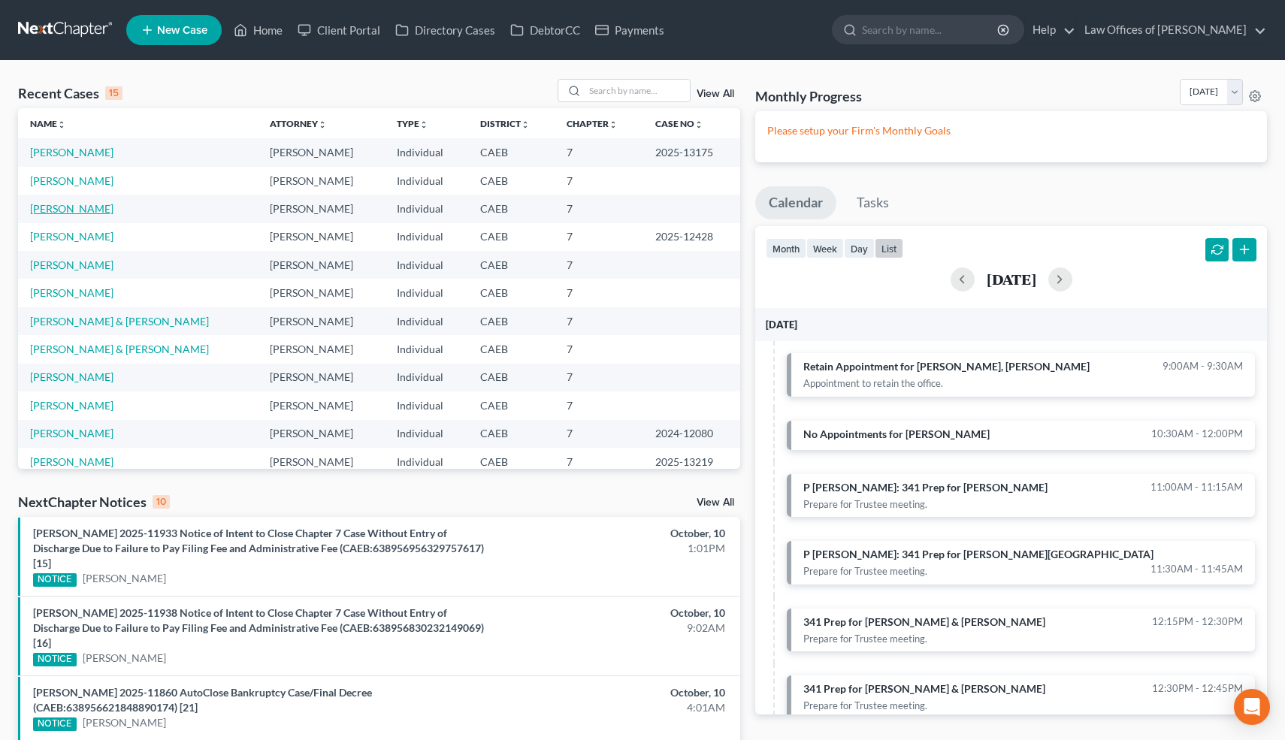
click at [80, 207] on link "Guerra, Javier" at bounding box center [71, 208] width 83 height 13
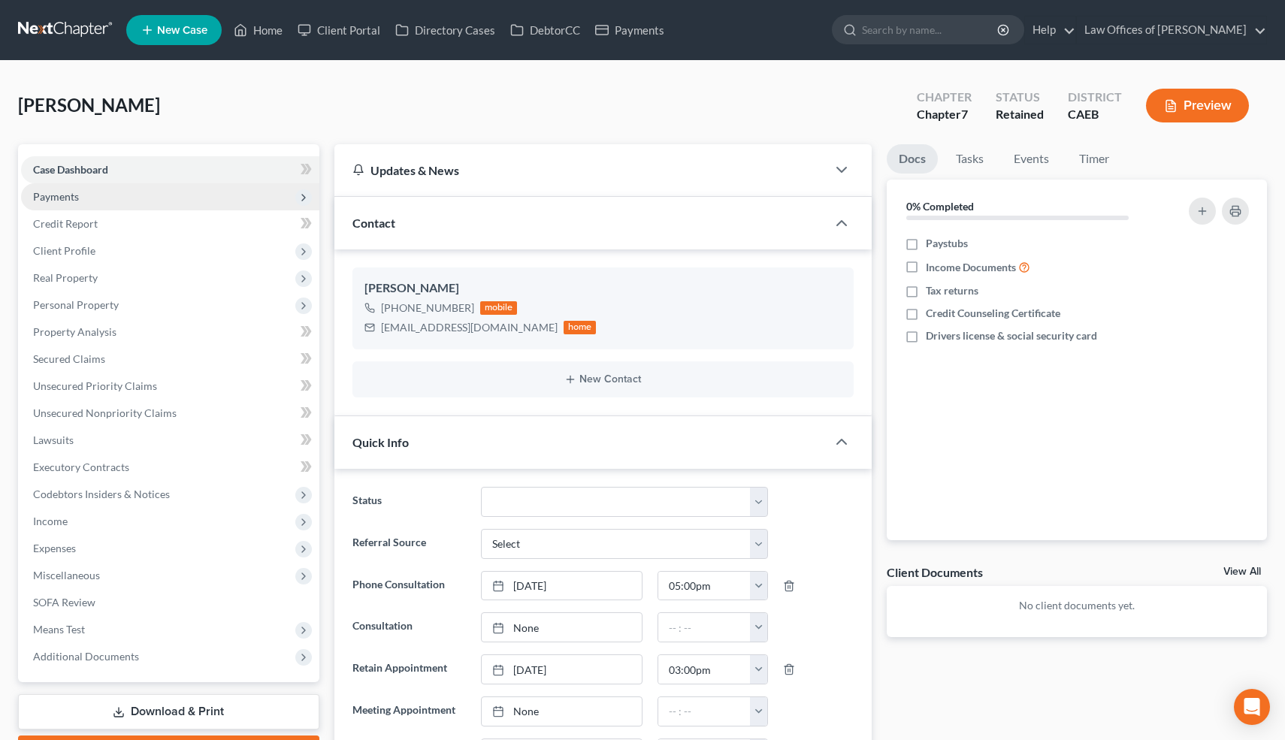
click at [109, 198] on span "Payments" at bounding box center [170, 196] width 298 height 27
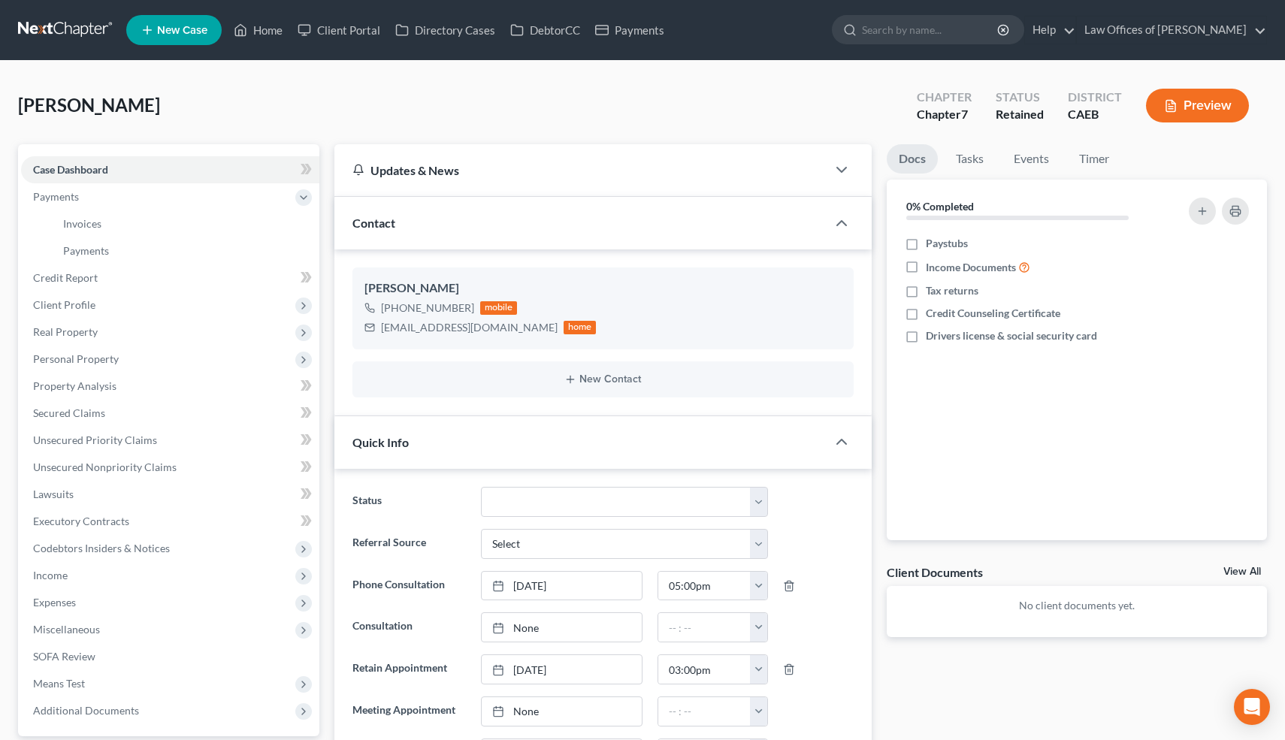
click at [183, 109] on div "Guerra, Javier Upgraded Chapter Chapter 7 Status Retained District CAEB Preview" at bounding box center [642, 111] width 1249 height 65
click at [117, 249] on link "Payments" at bounding box center [185, 251] width 268 height 27
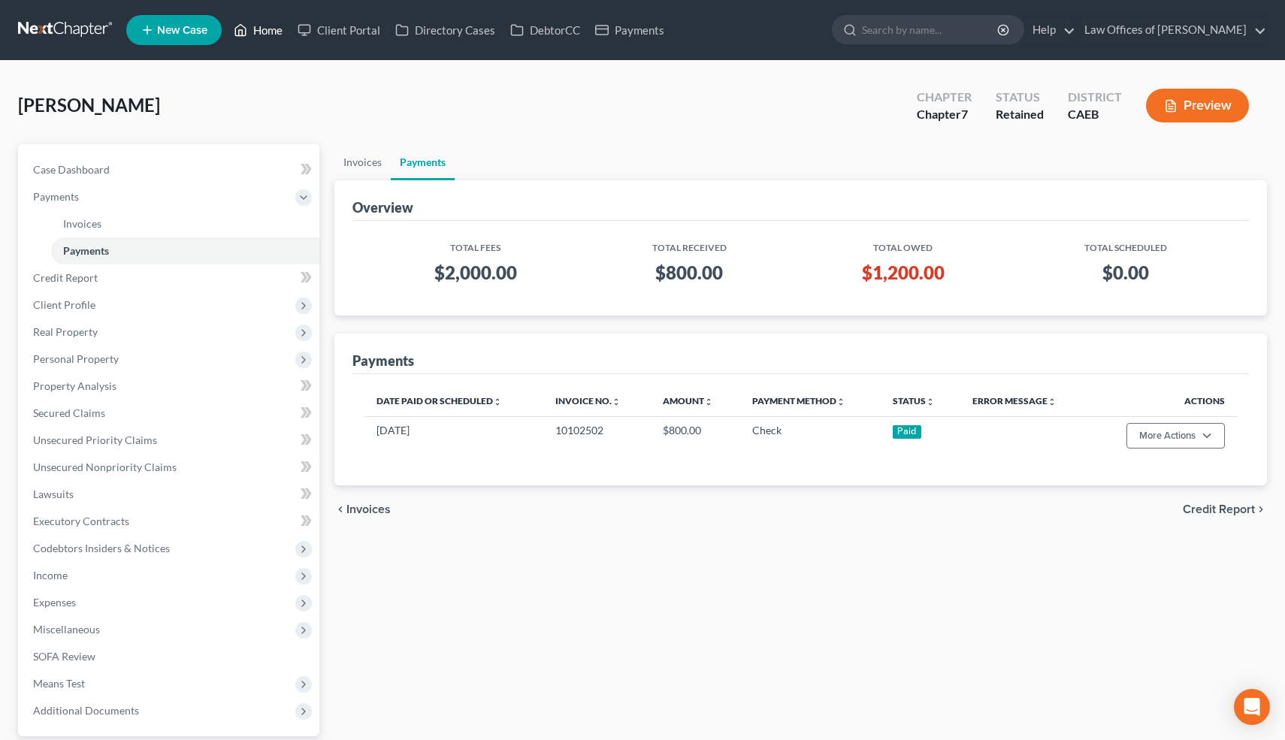
click at [274, 35] on link "Home" at bounding box center [258, 30] width 64 height 27
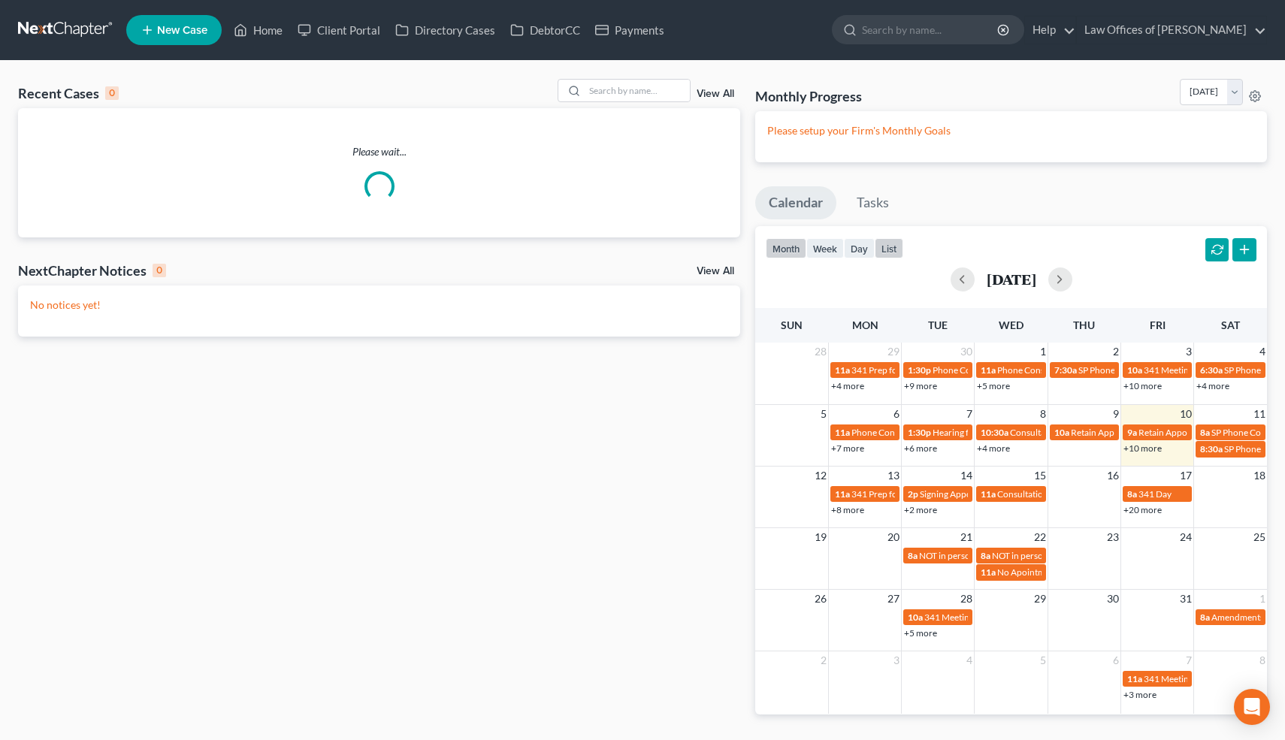
click at [892, 250] on button "list" at bounding box center [889, 248] width 29 height 20
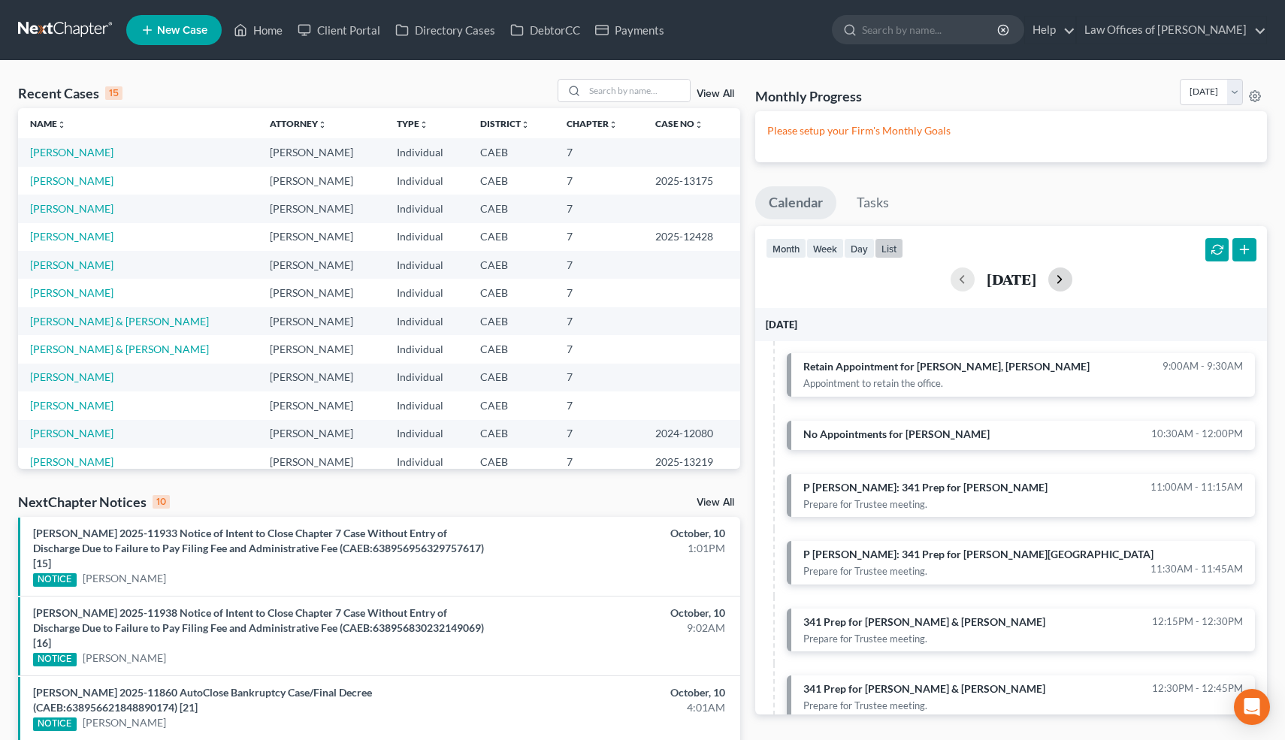
click at [1073, 278] on button "button" at bounding box center [1061, 280] width 24 height 24
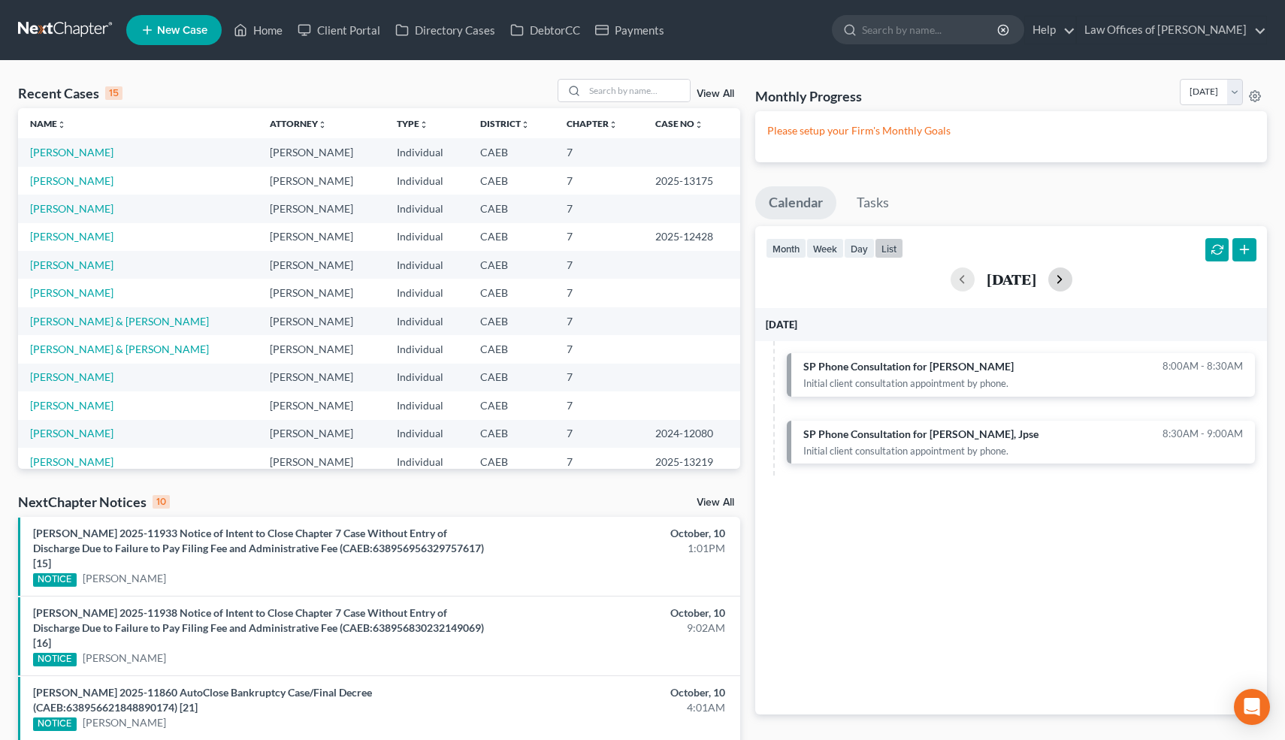
click at [1073, 278] on button "button" at bounding box center [1061, 280] width 24 height 24
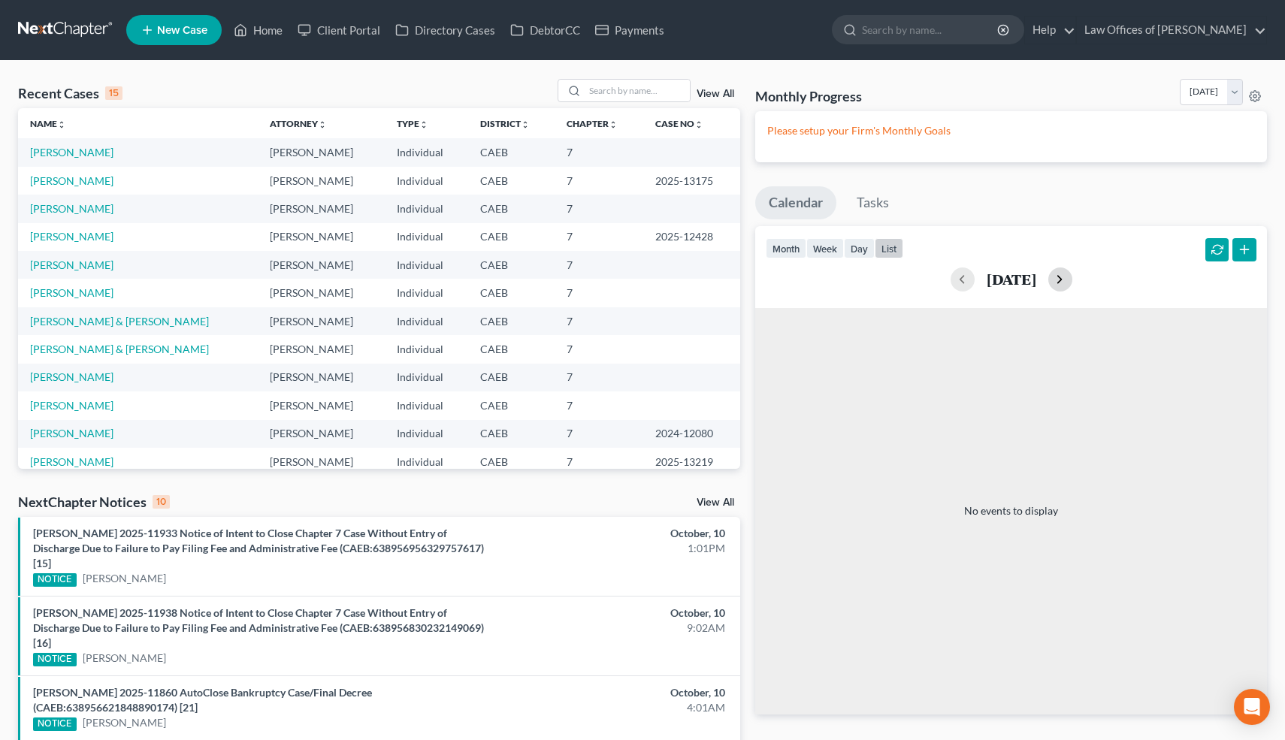
click at [1073, 278] on button "button" at bounding box center [1061, 280] width 24 height 24
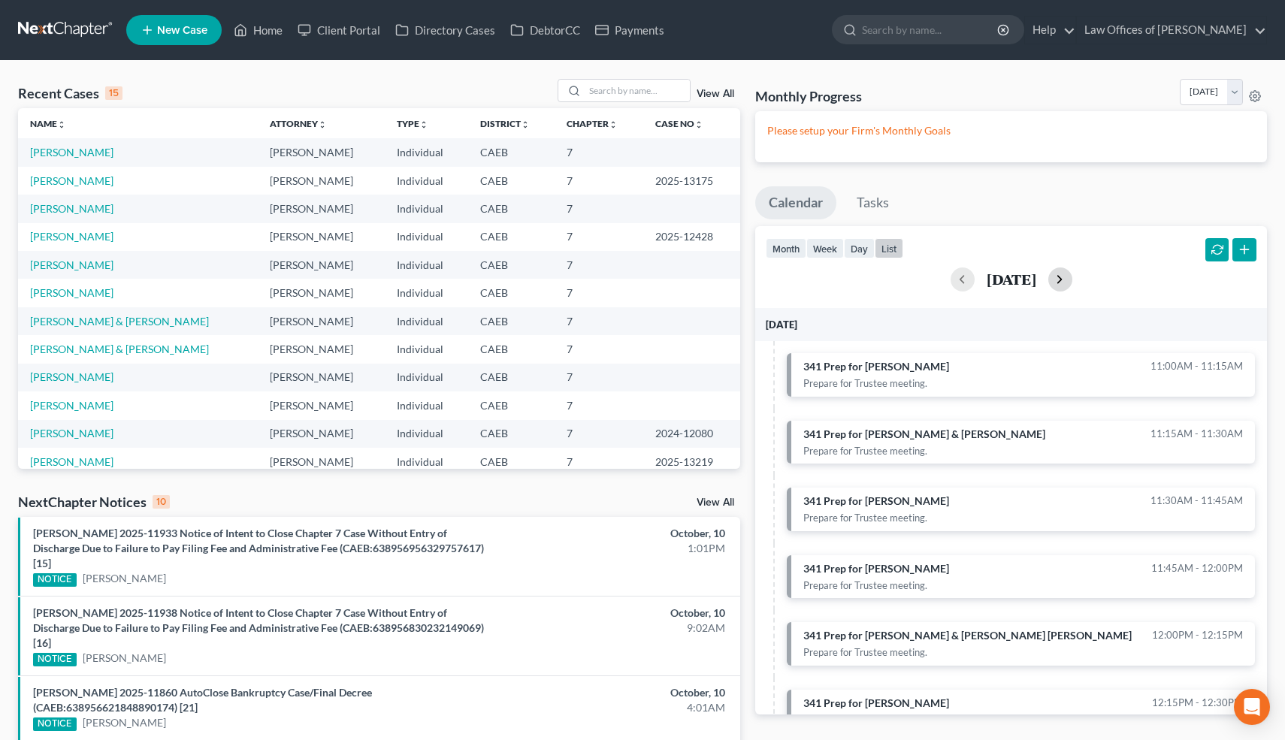
click at [1073, 277] on button "button" at bounding box center [1061, 280] width 24 height 24
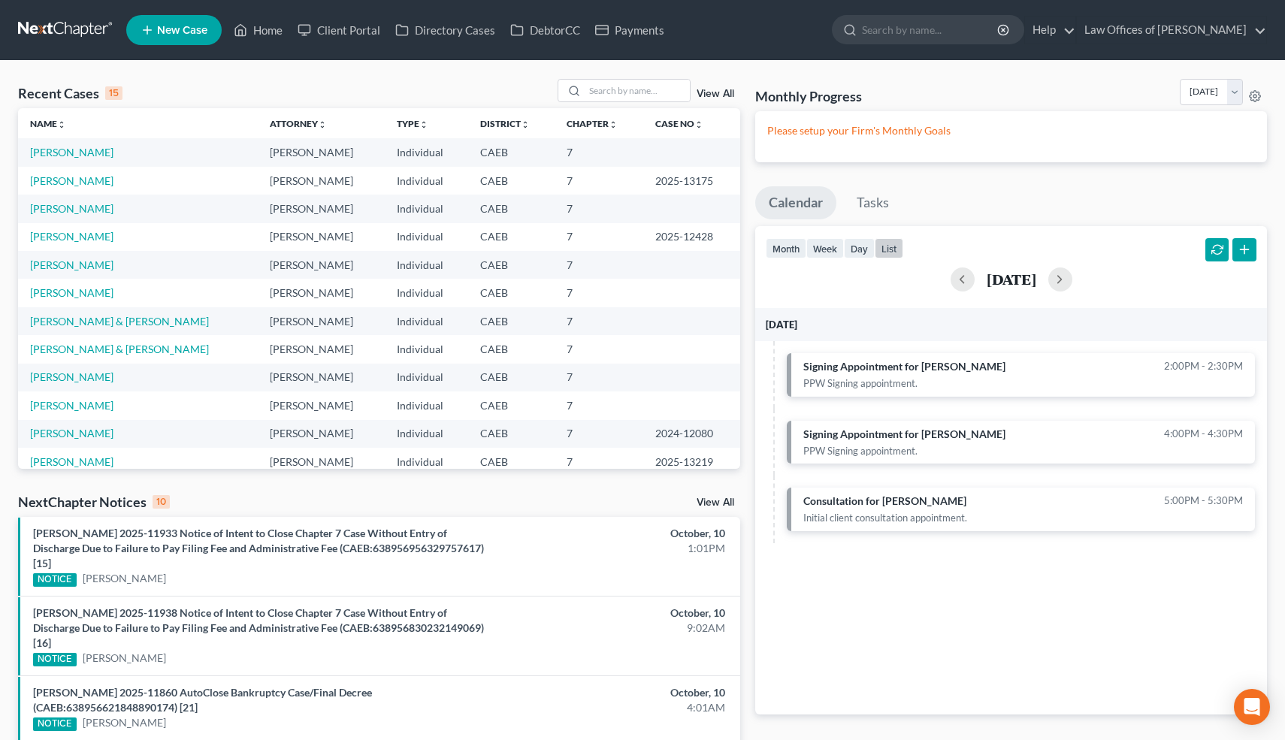
click at [683, 343] on td at bounding box center [691, 349] width 97 height 28
